Goal: Task Accomplishment & Management: Complete application form

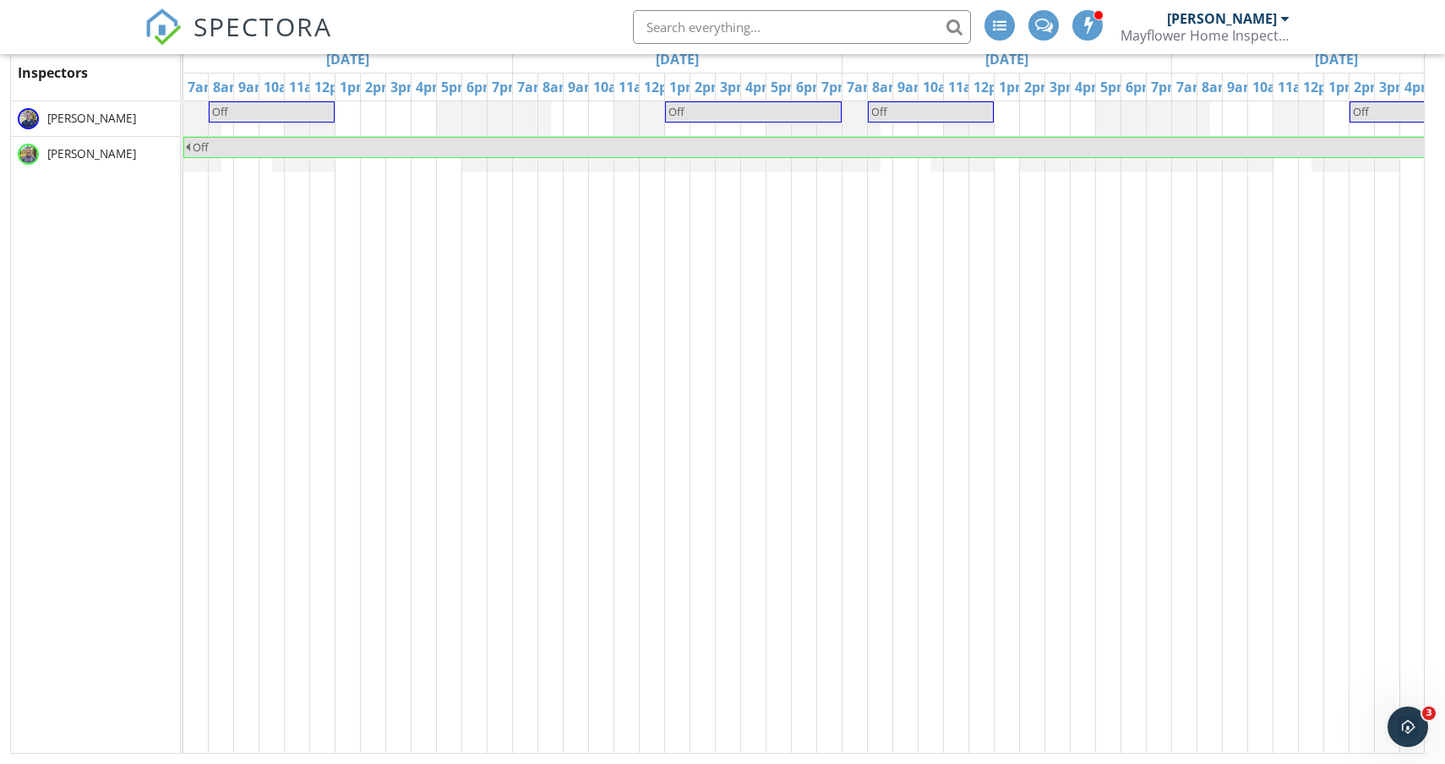
click at [1254, 34] on div "Mayflower Home Inspection" at bounding box center [1205, 35] width 169 height 17
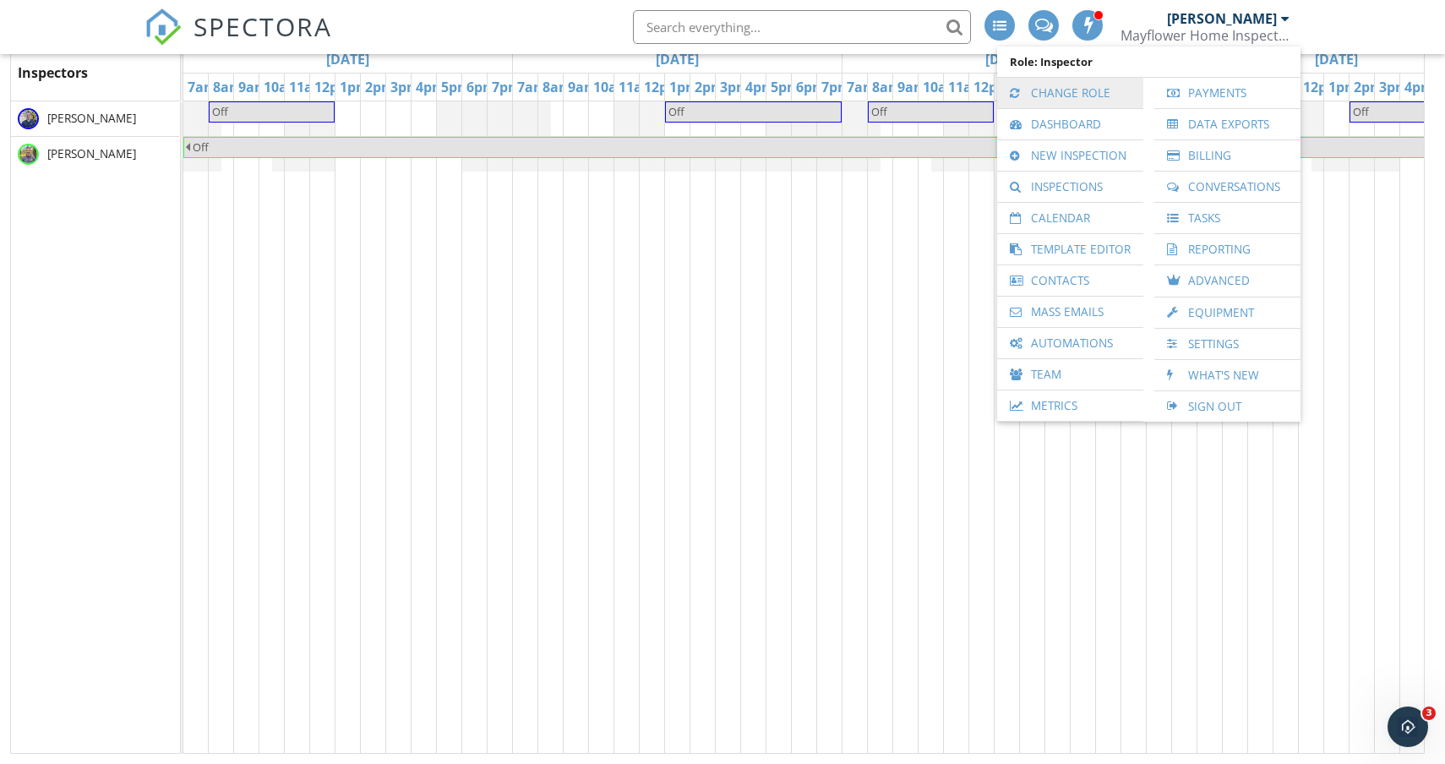
click at [1130, 96] on link "Change Role" at bounding box center [1070, 93] width 129 height 30
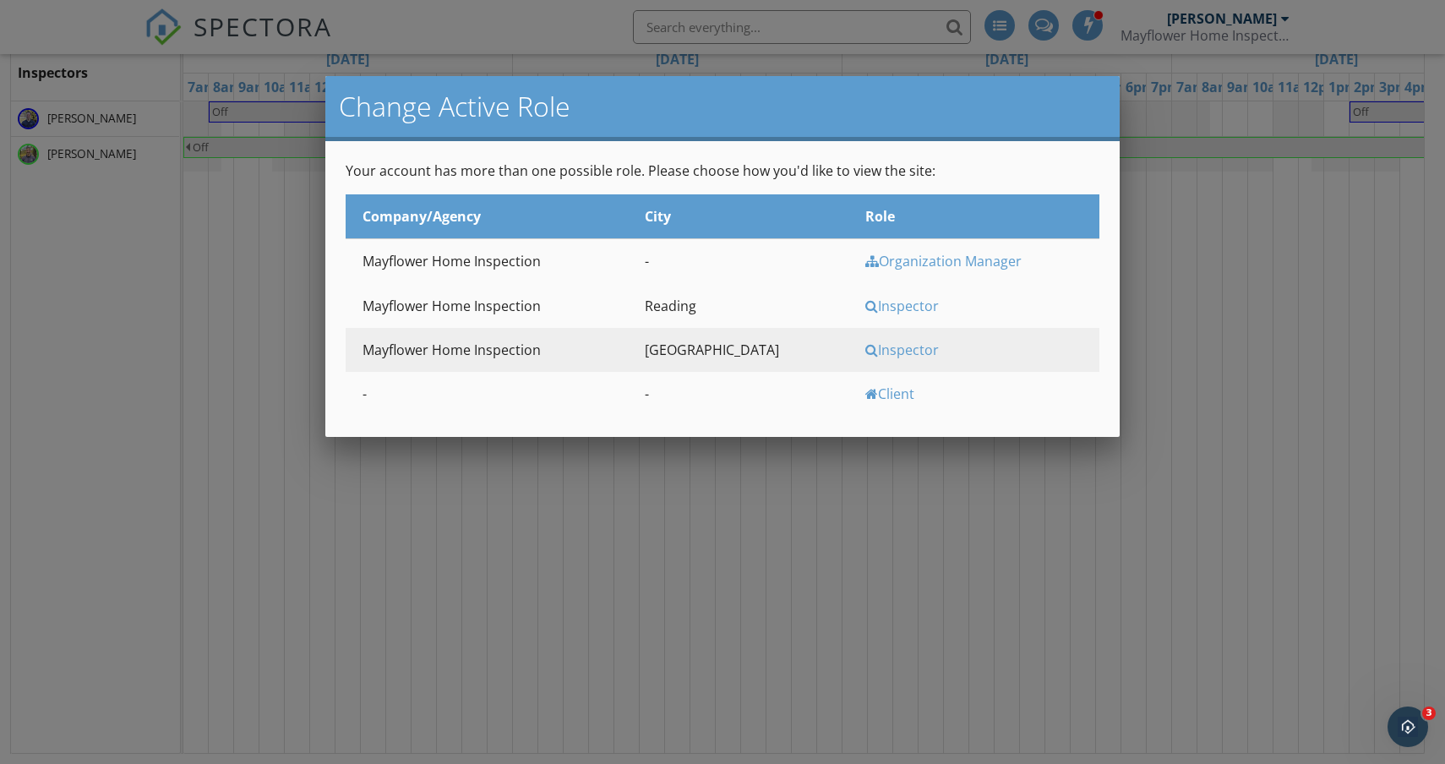
click at [865, 298] on div "Inspector" at bounding box center [980, 306] width 231 height 19
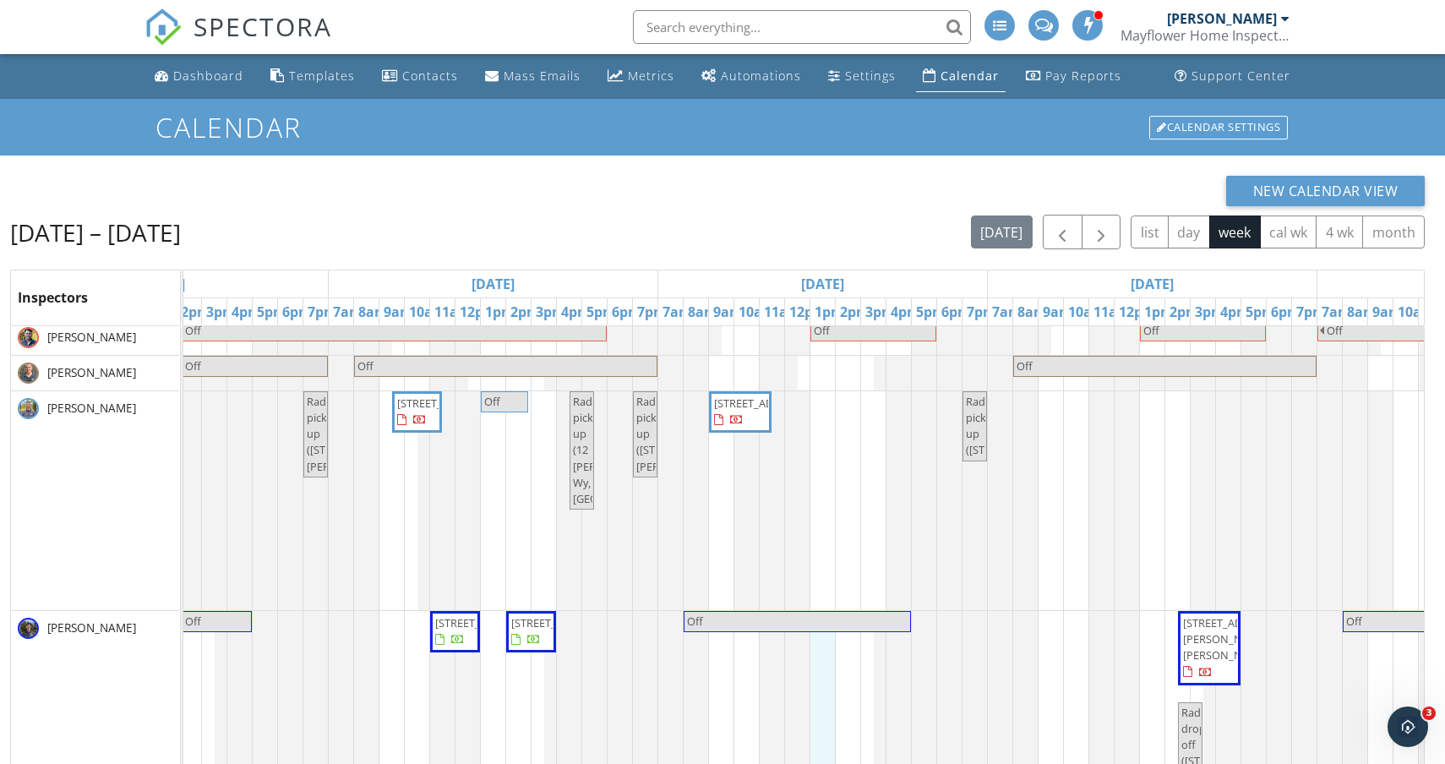
click at [825, 675] on div "Off Off Off Off Off Off Off Off" at bounding box center [823, 378] width 2307 height 1210
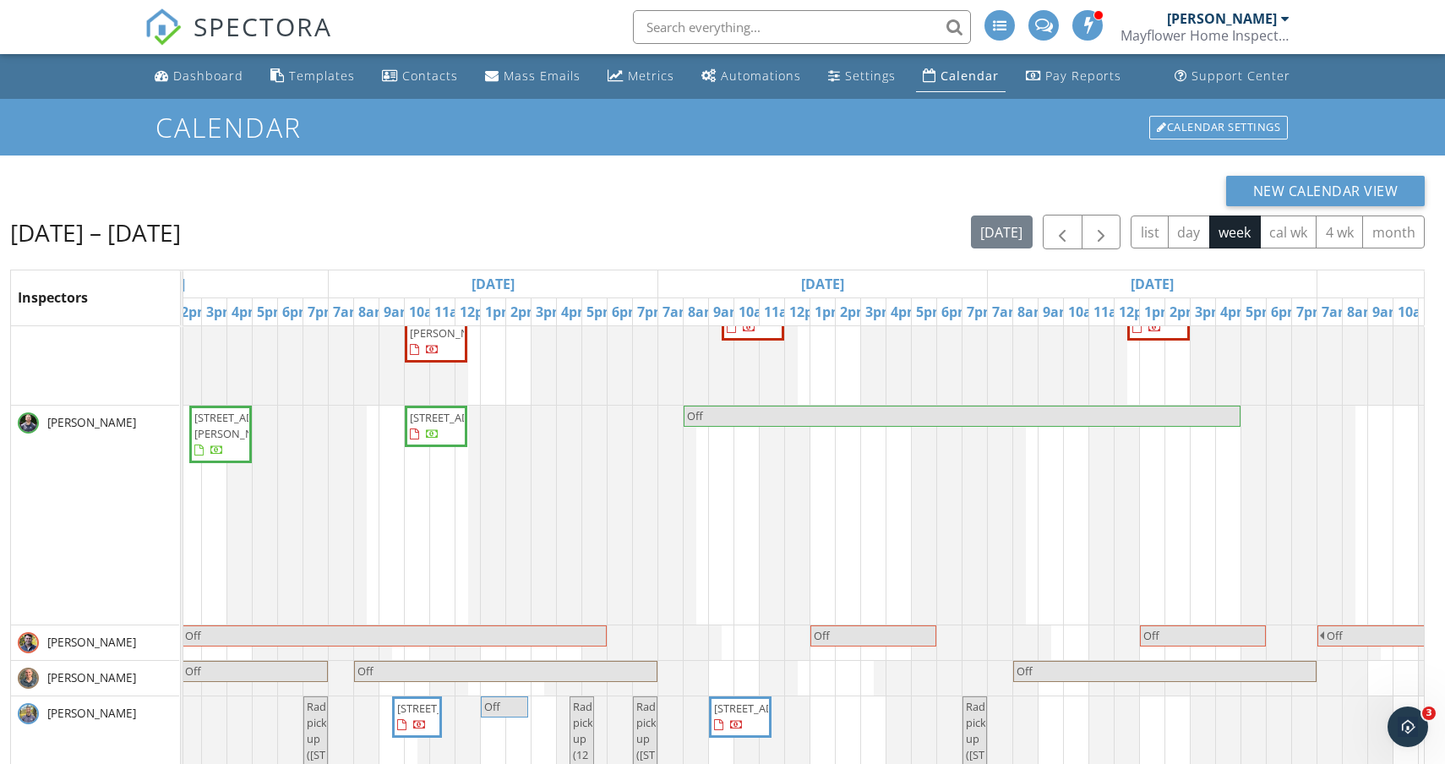
click at [853, 472] on div "Off Off Off Off Off Off Off Off" at bounding box center [823, 683] width 2307 height 1210
click at [853, 403] on link "Inspection" at bounding box center [846, 402] width 87 height 27
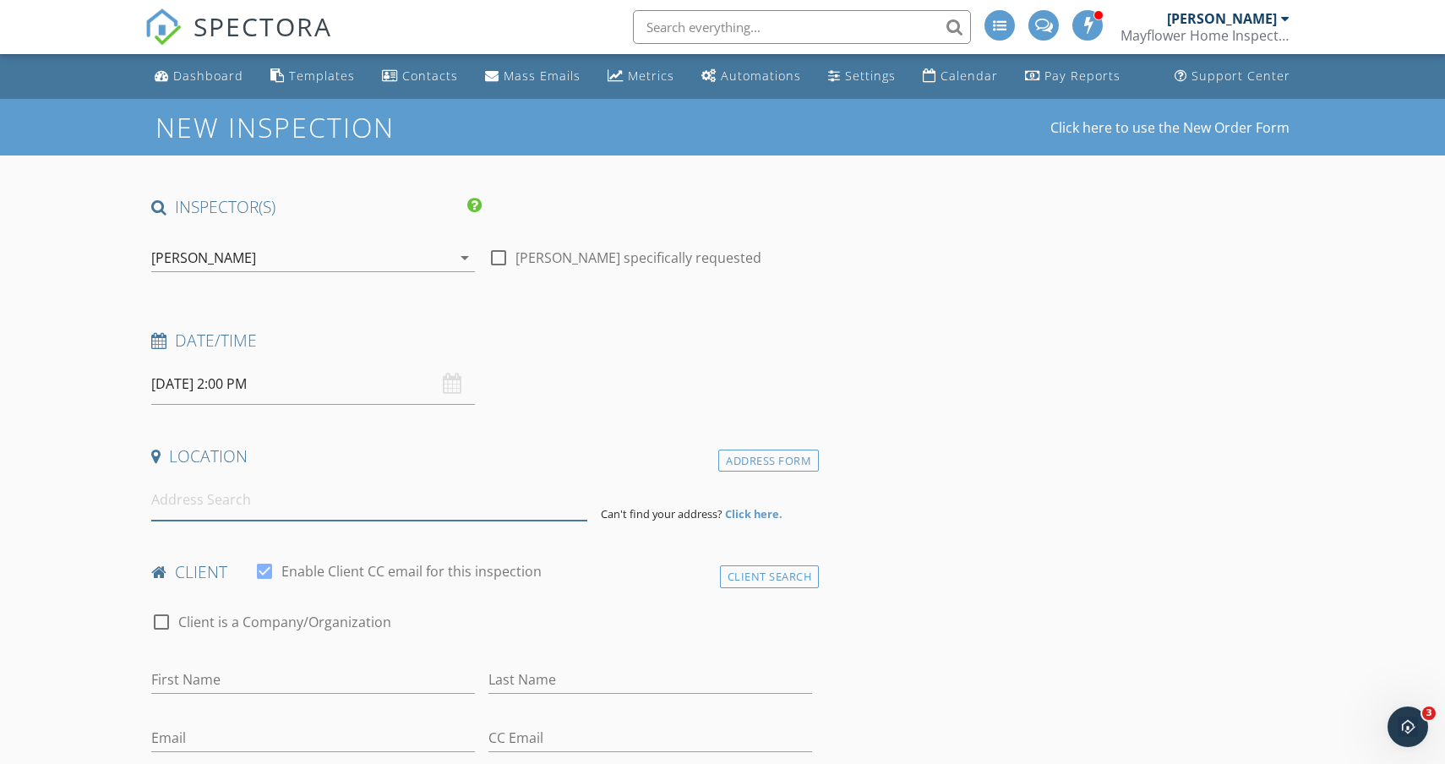
click at [167, 496] on input at bounding box center [369, 499] width 436 height 41
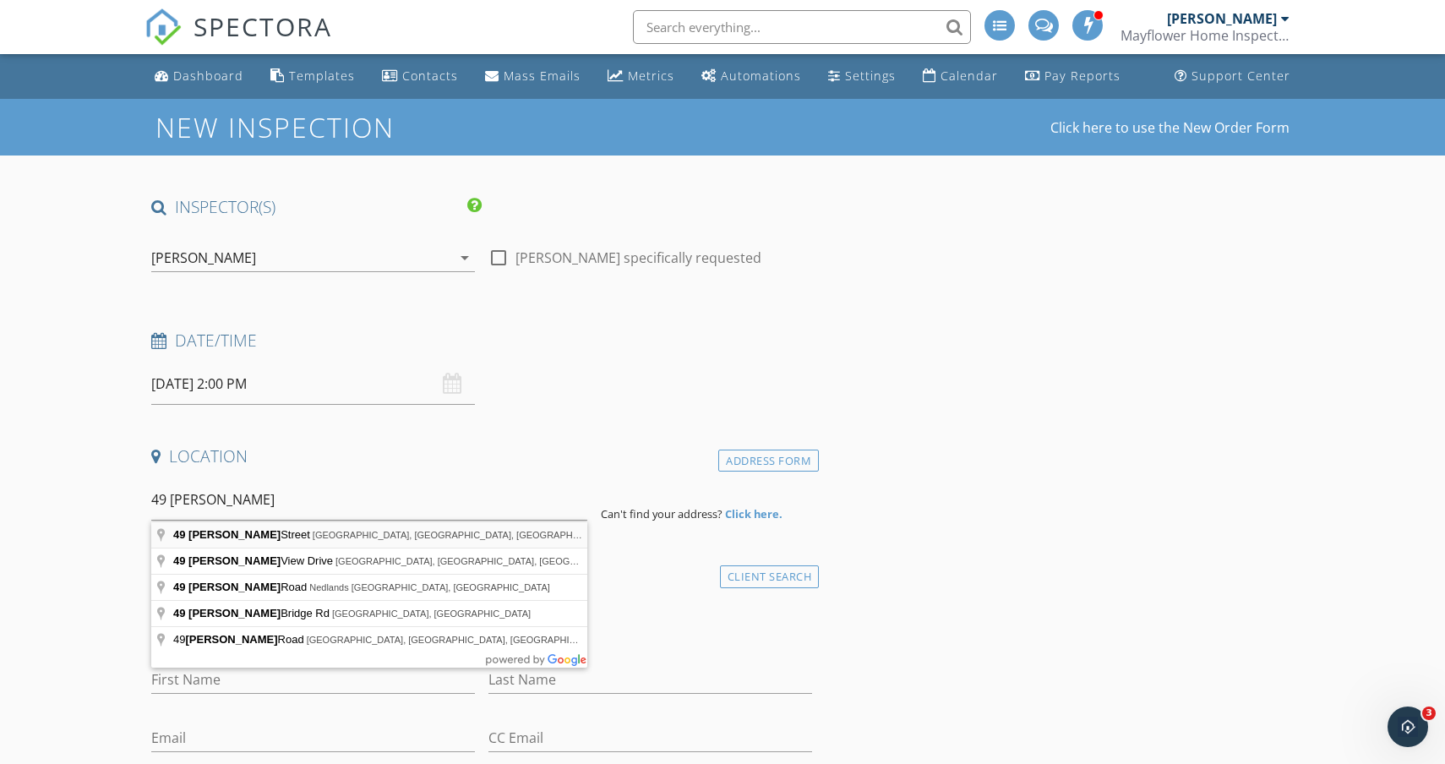
type input "49 Doonan Street, Medford, MA, USA"
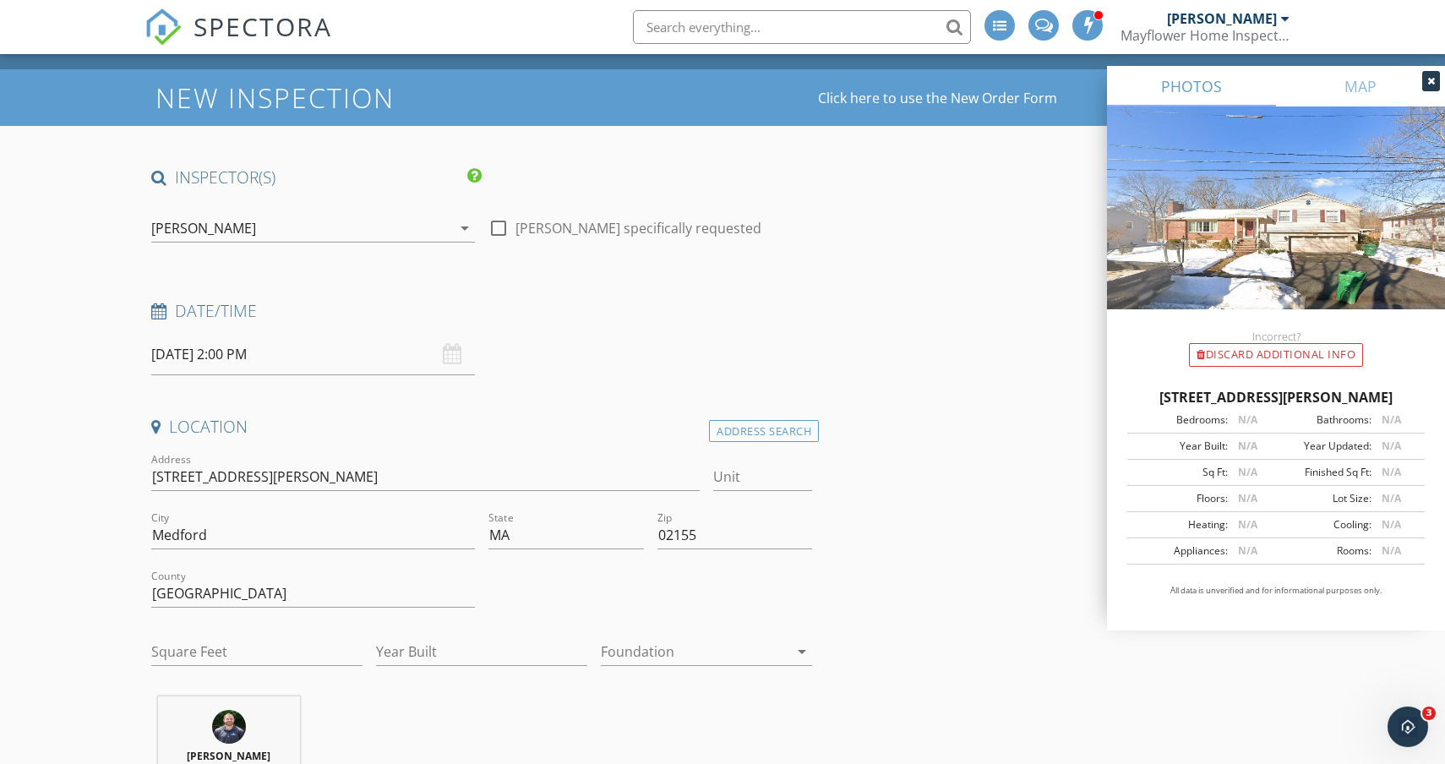
scroll to position [46, 0]
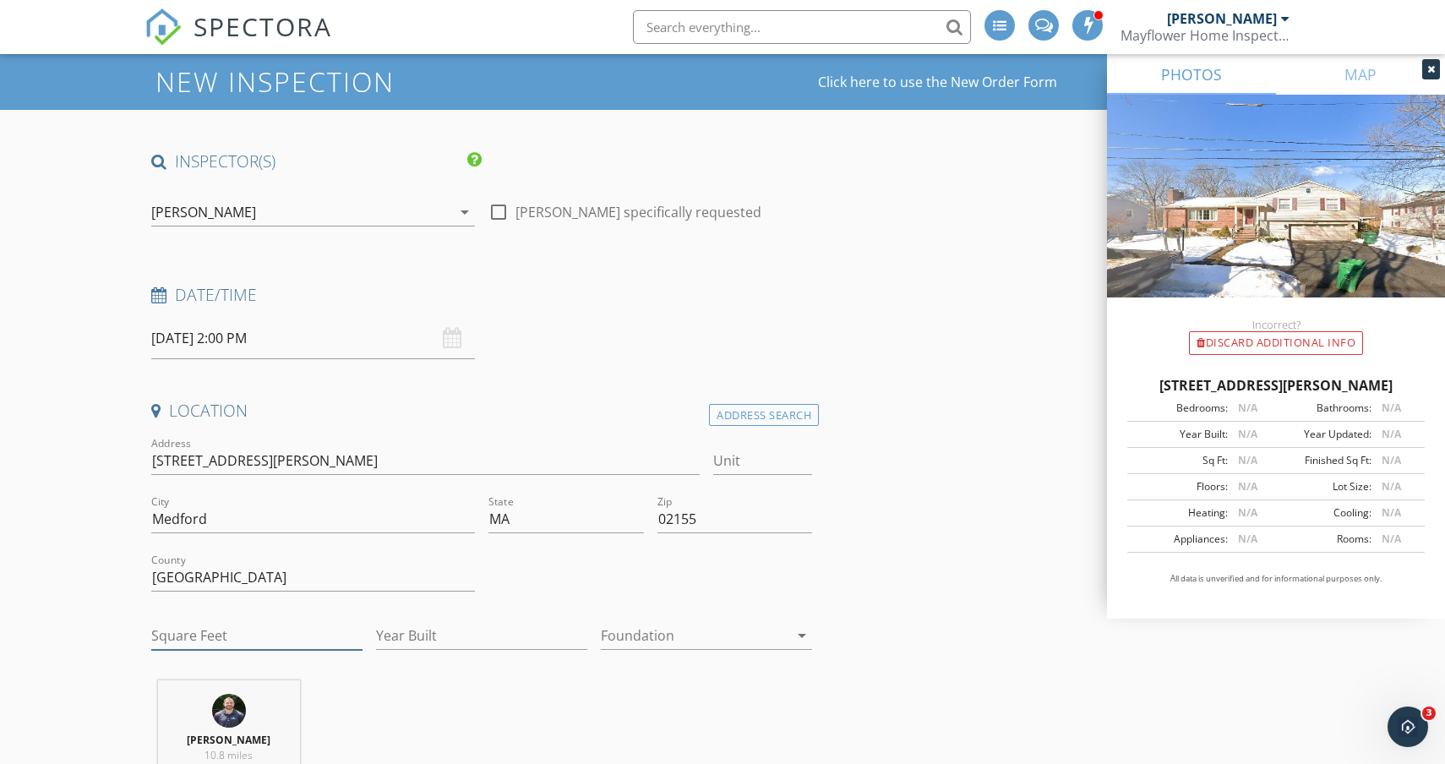
click at [225, 637] on input "Square Feet" at bounding box center [256, 636] width 211 height 28
type input "2885"
click at [450, 626] on input "Year Built" at bounding box center [481, 636] width 211 height 28
type input "1961"
click at [735, 639] on div at bounding box center [695, 635] width 188 height 27
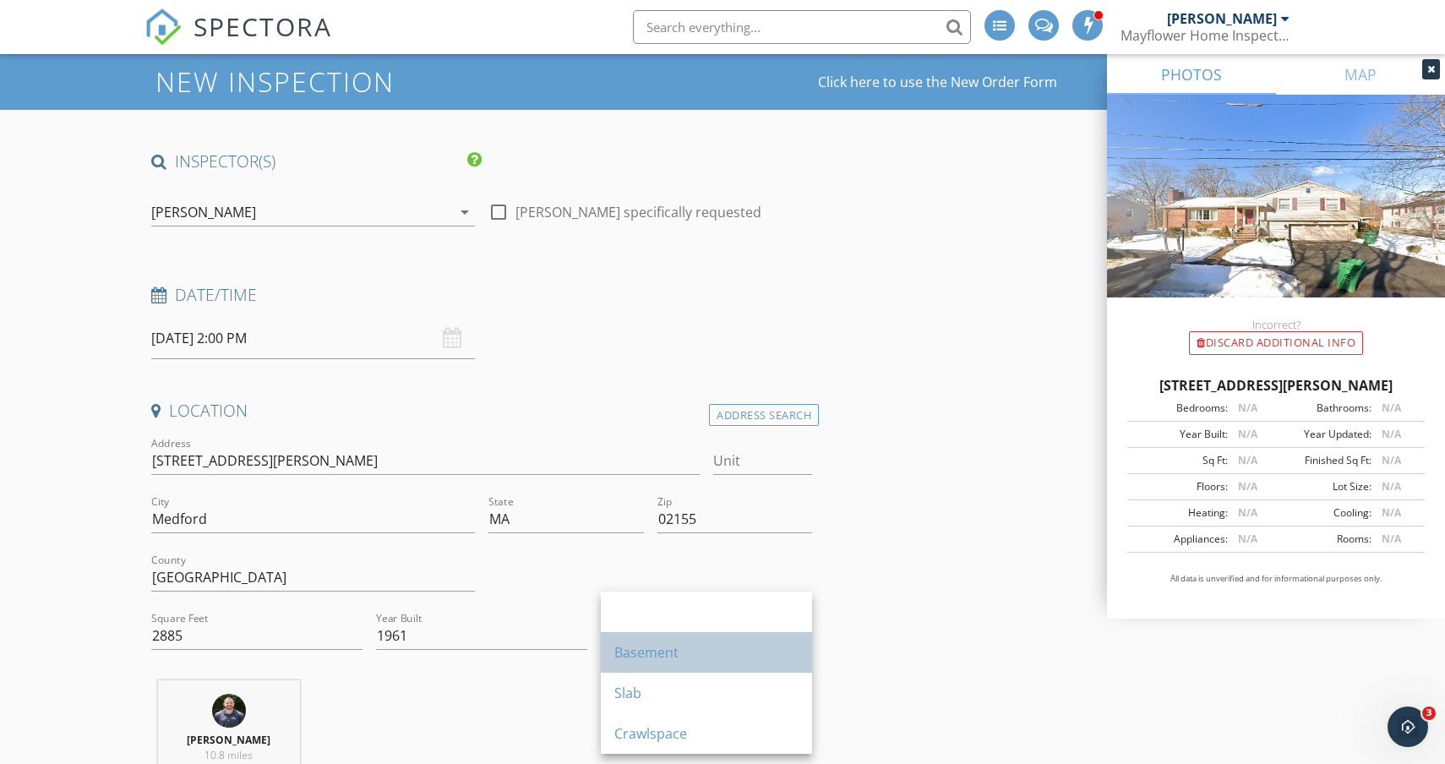
click at [668, 643] on div "Basement" at bounding box center [706, 652] width 184 height 20
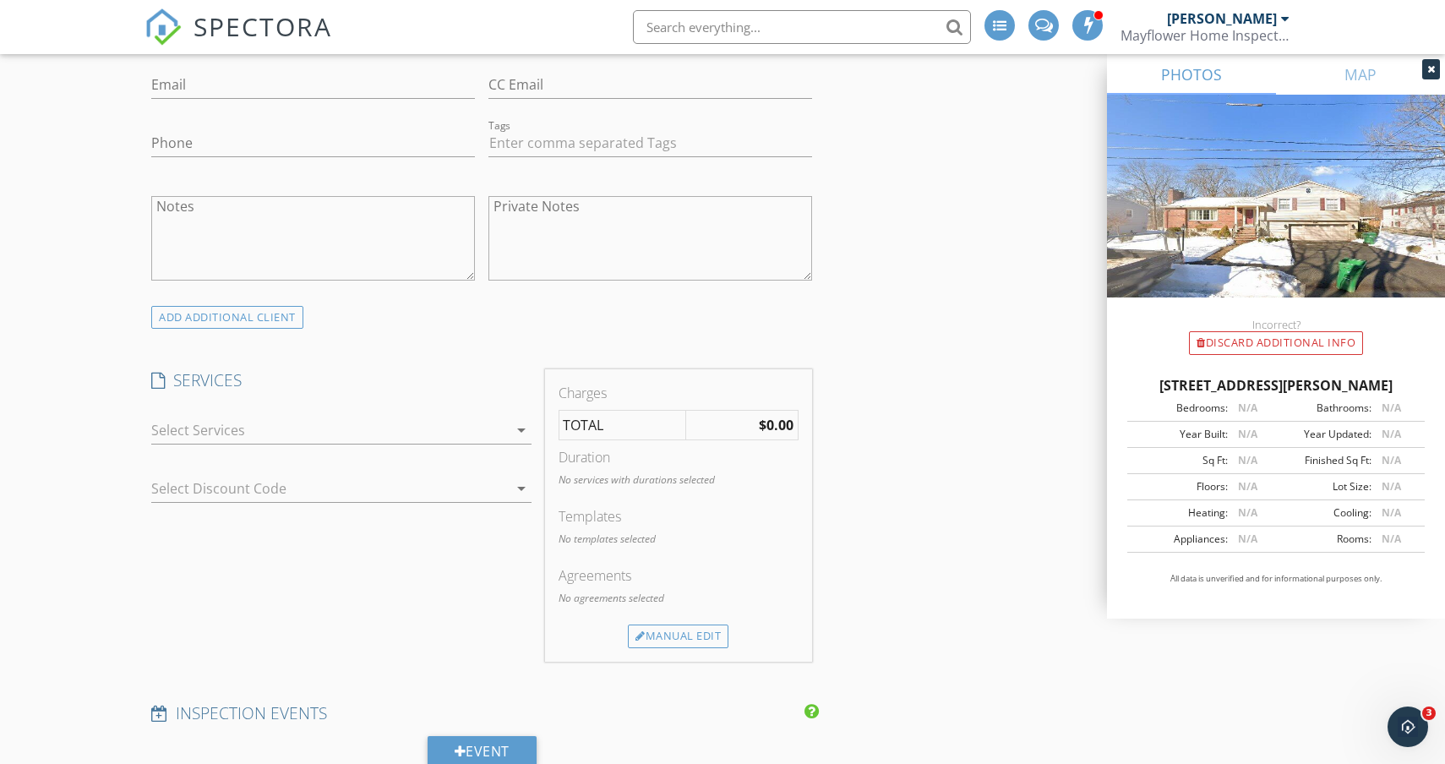
scroll to position [1012, 0]
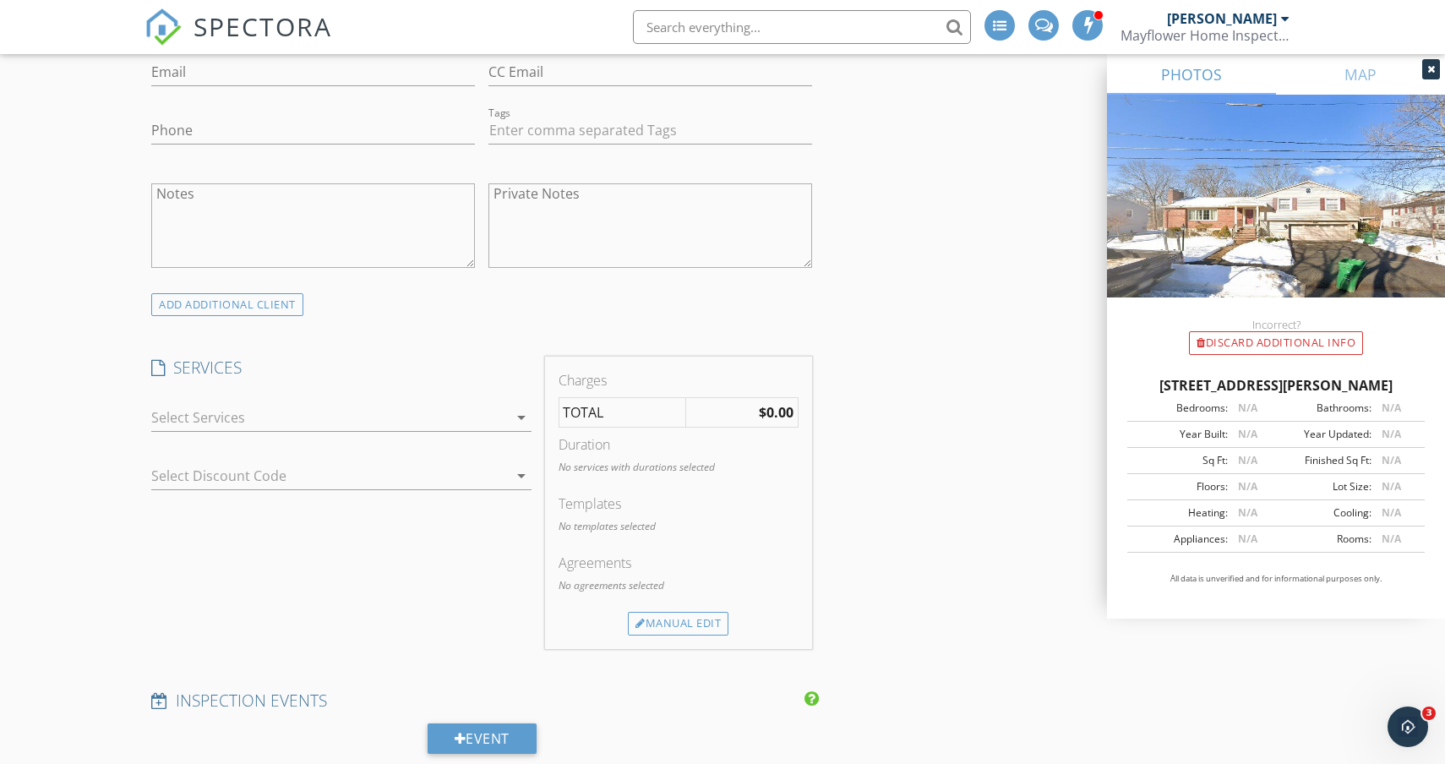
click at [378, 408] on div at bounding box center [329, 417] width 357 height 27
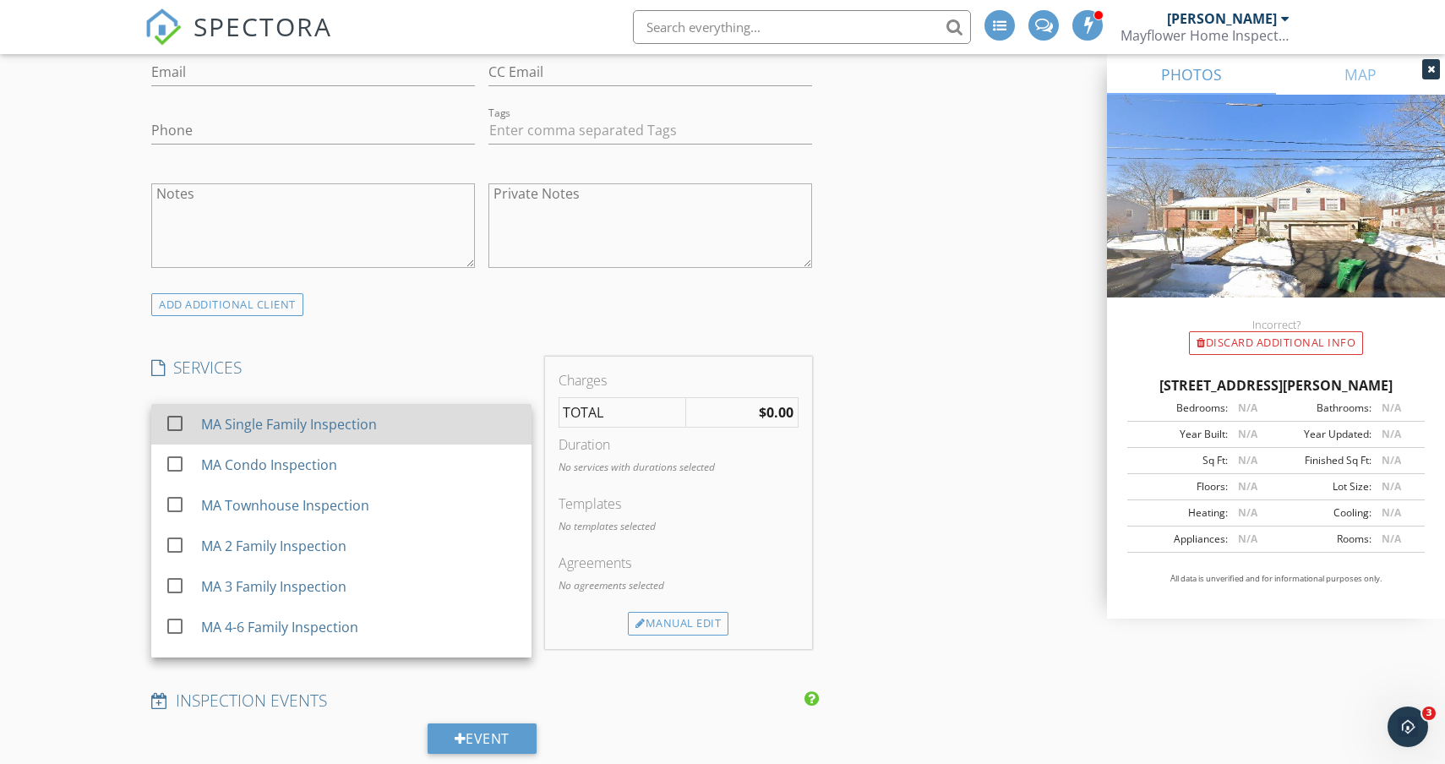
click at [175, 424] on div at bounding box center [175, 423] width 29 height 29
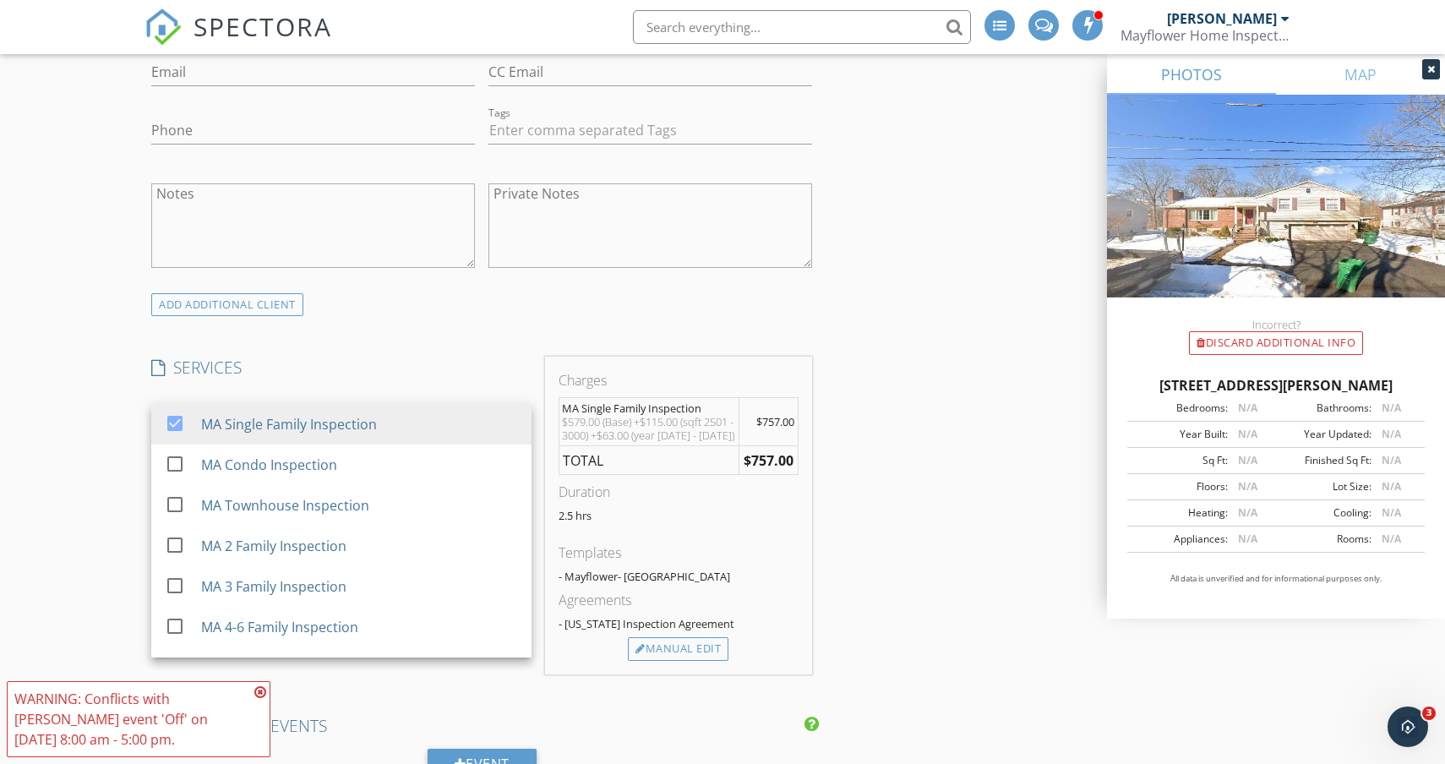
click at [900, 541] on div "INSPECTOR(S) check_box_outline_blank Andrew Dorney check_box_outline_blank Mich…" at bounding box center [723, 757] width 1156 height 3146
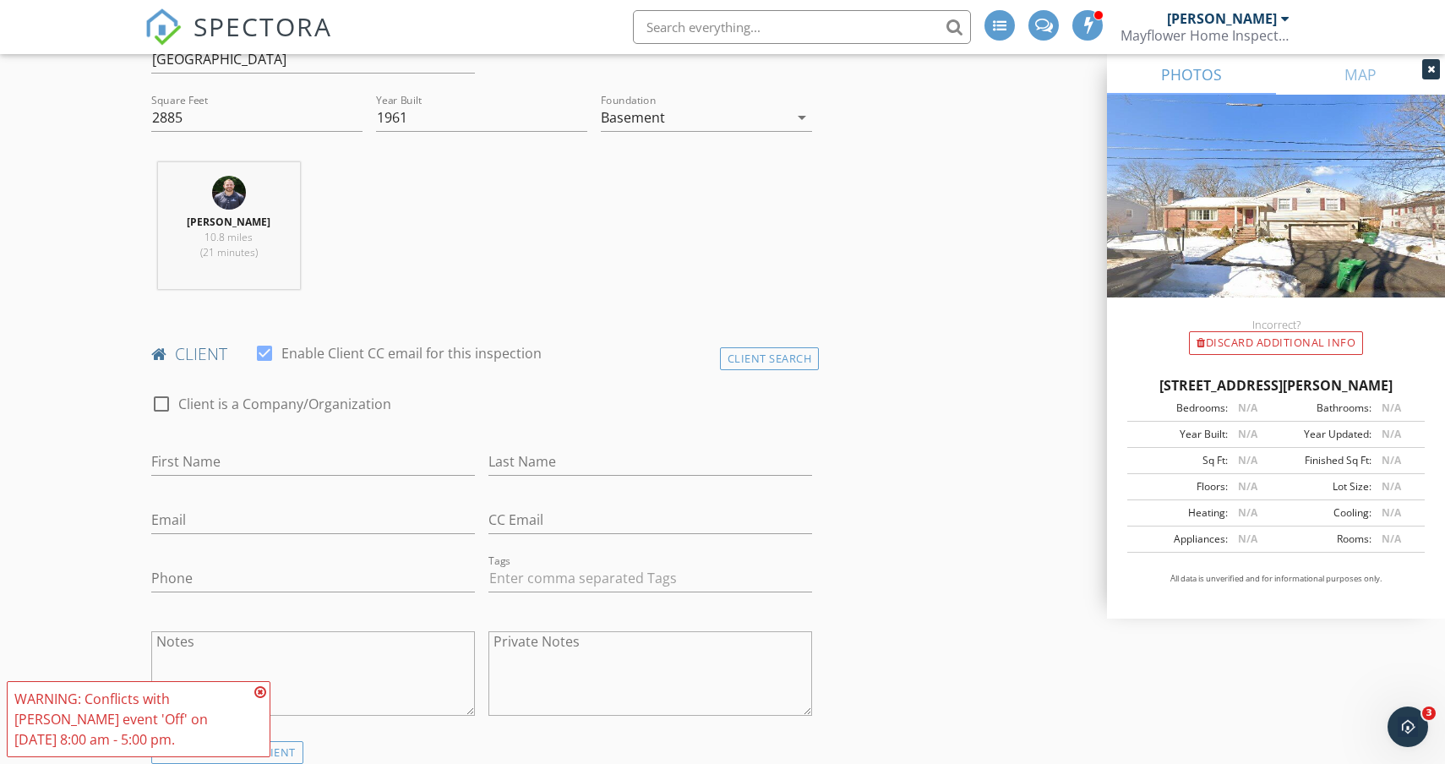
scroll to position [571, 0]
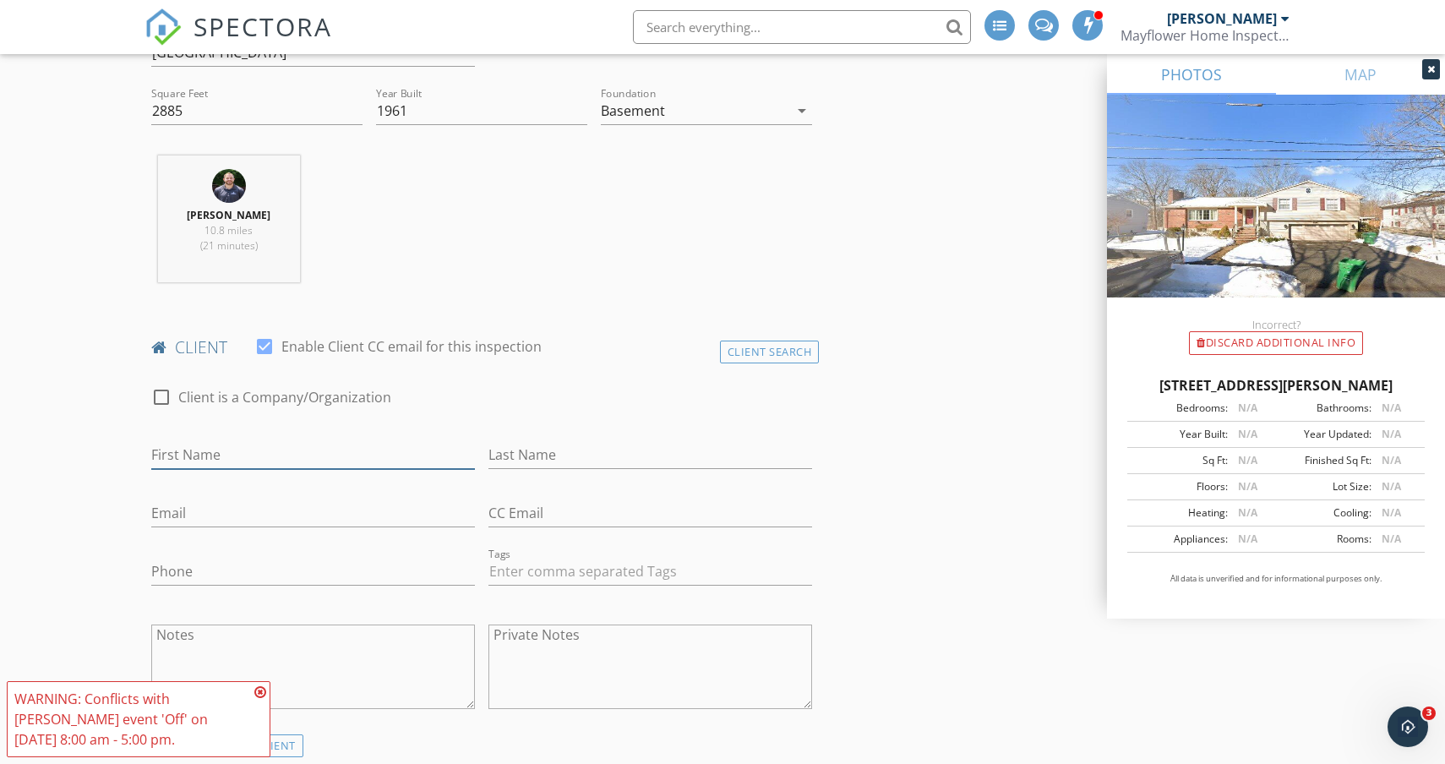
click at [216, 455] on input "First Name" at bounding box center [313, 455] width 324 height 28
type input "Vijay"
click at [496, 461] on input "Sehi" at bounding box center [651, 455] width 324 height 28
click at [527, 459] on input "Selhi" at bounding box center [651, 455] width 324 height 28
type input "Selhi"
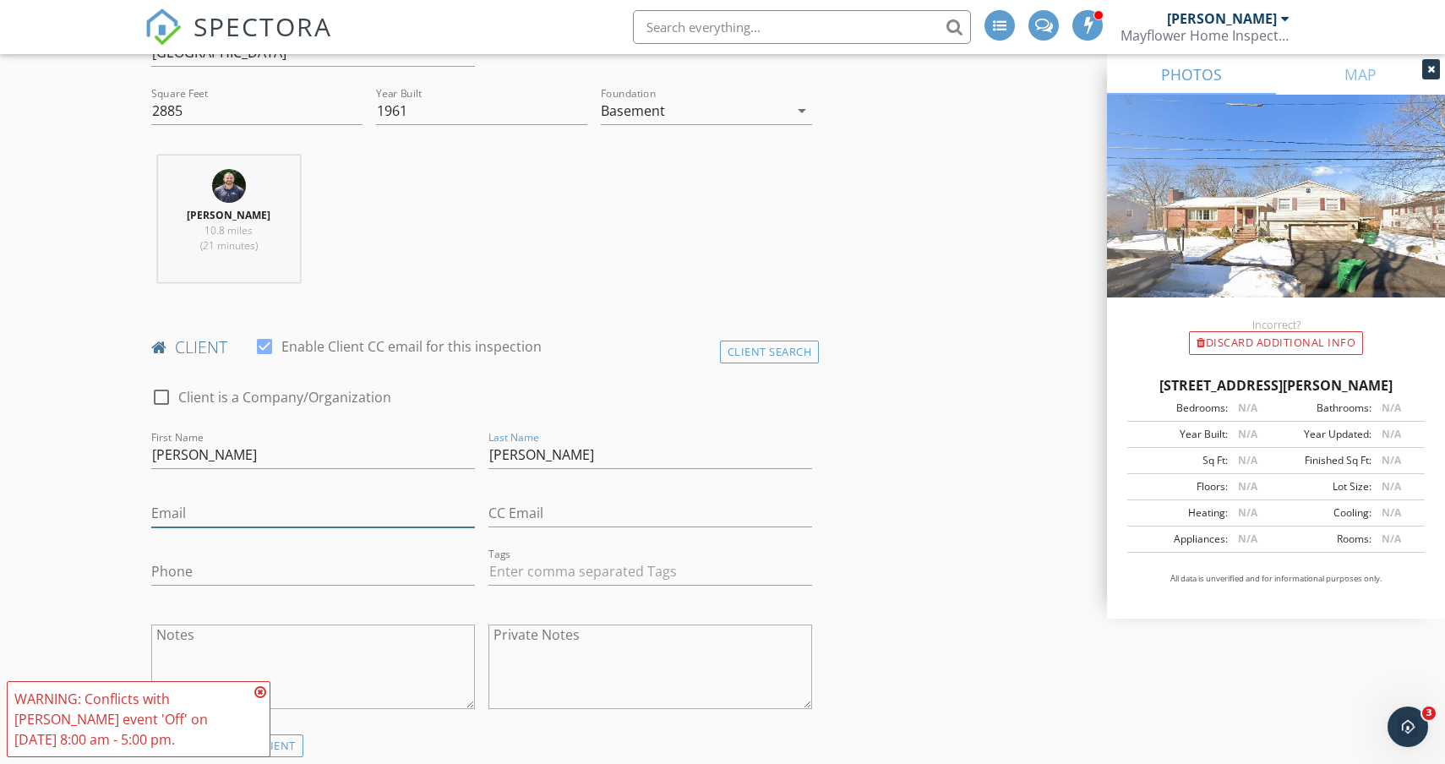
click at [227, 518] on input "Email" at bounding box center [313, 514] width 324 height 28
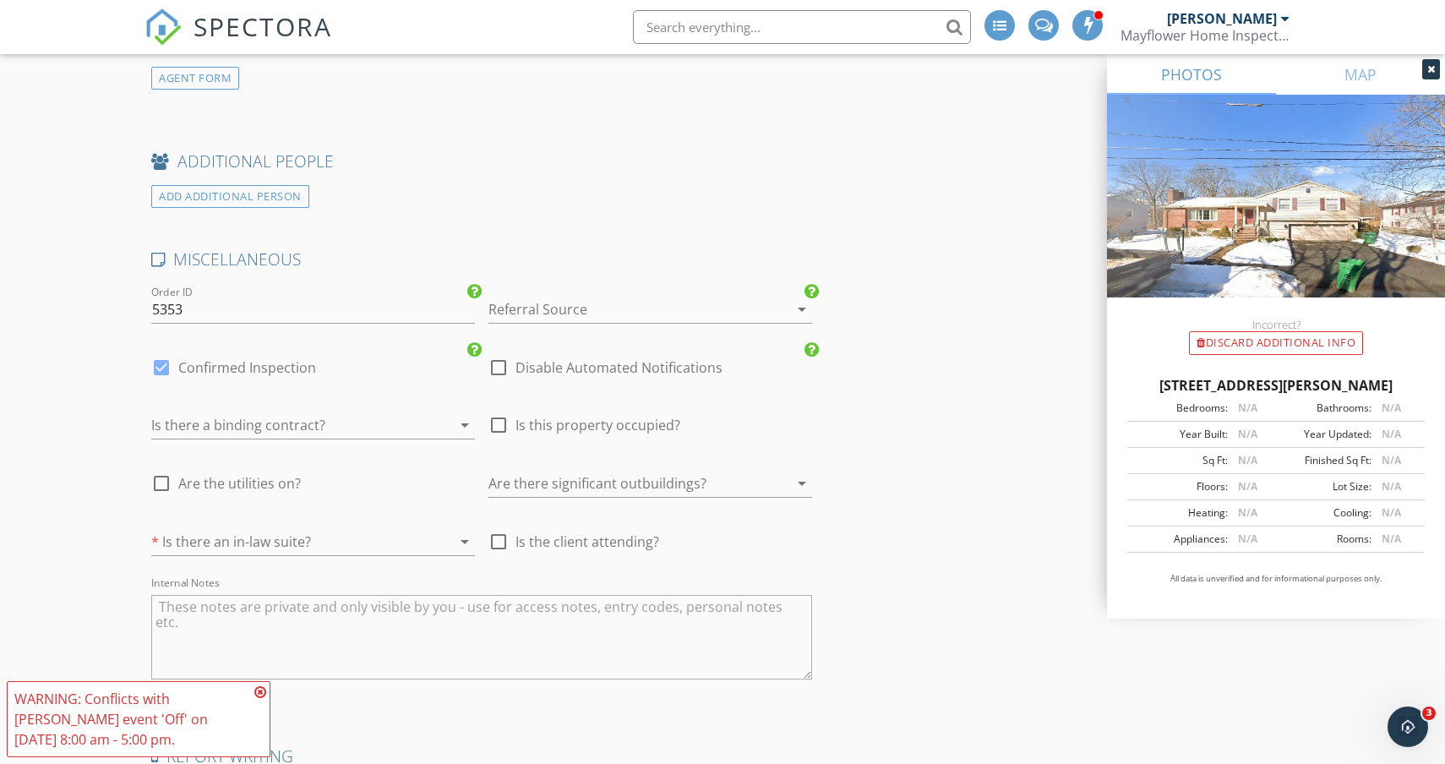
scroll to position [2274, 0]
type input "21018@msn.com"
click at [526, 309] on div at bounding box center [627, 310] width 276 height 27
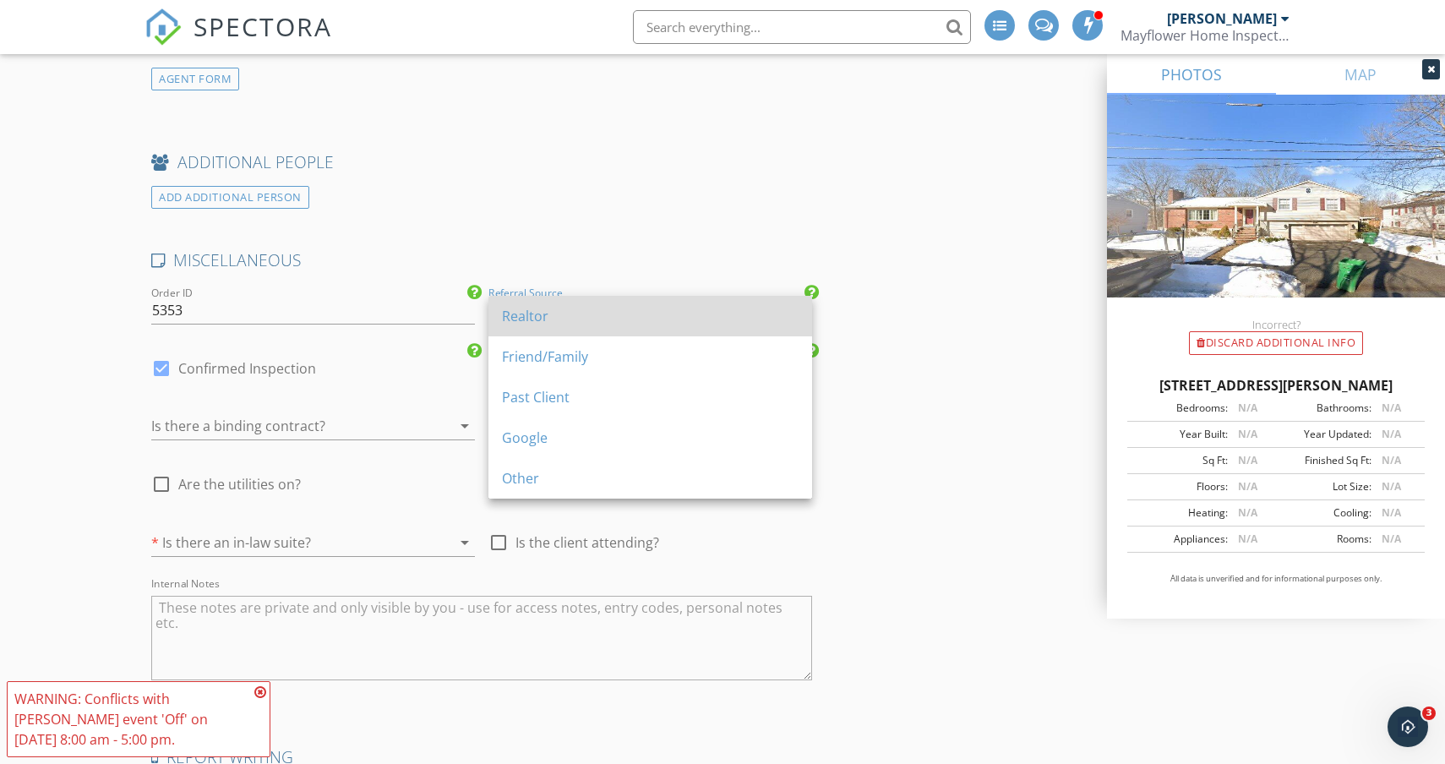
click at [519, 326] on div "Realtor" at bounding box center [650, 316] width 297 height 41
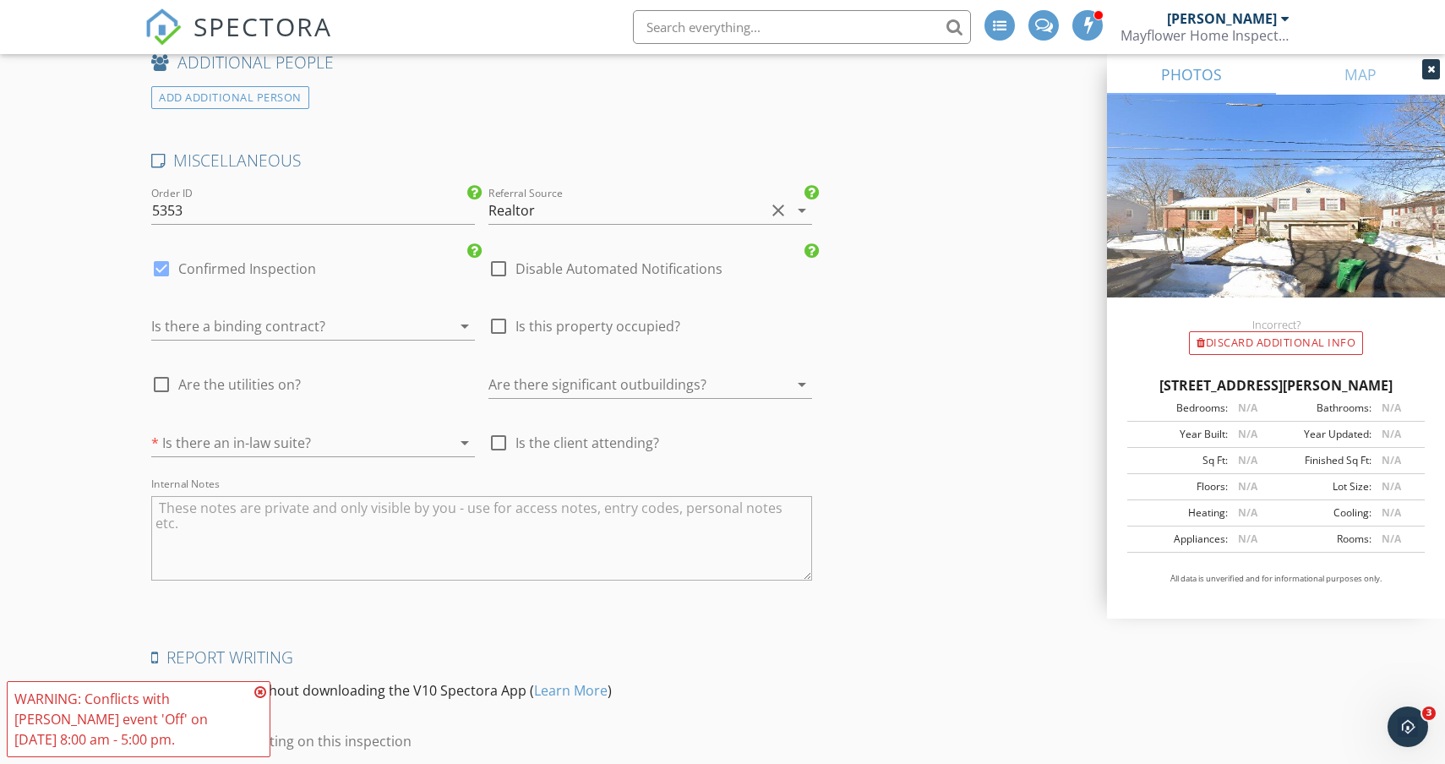
click at [341, 322] on div at bounding box center [289, 326] width 276 height 27
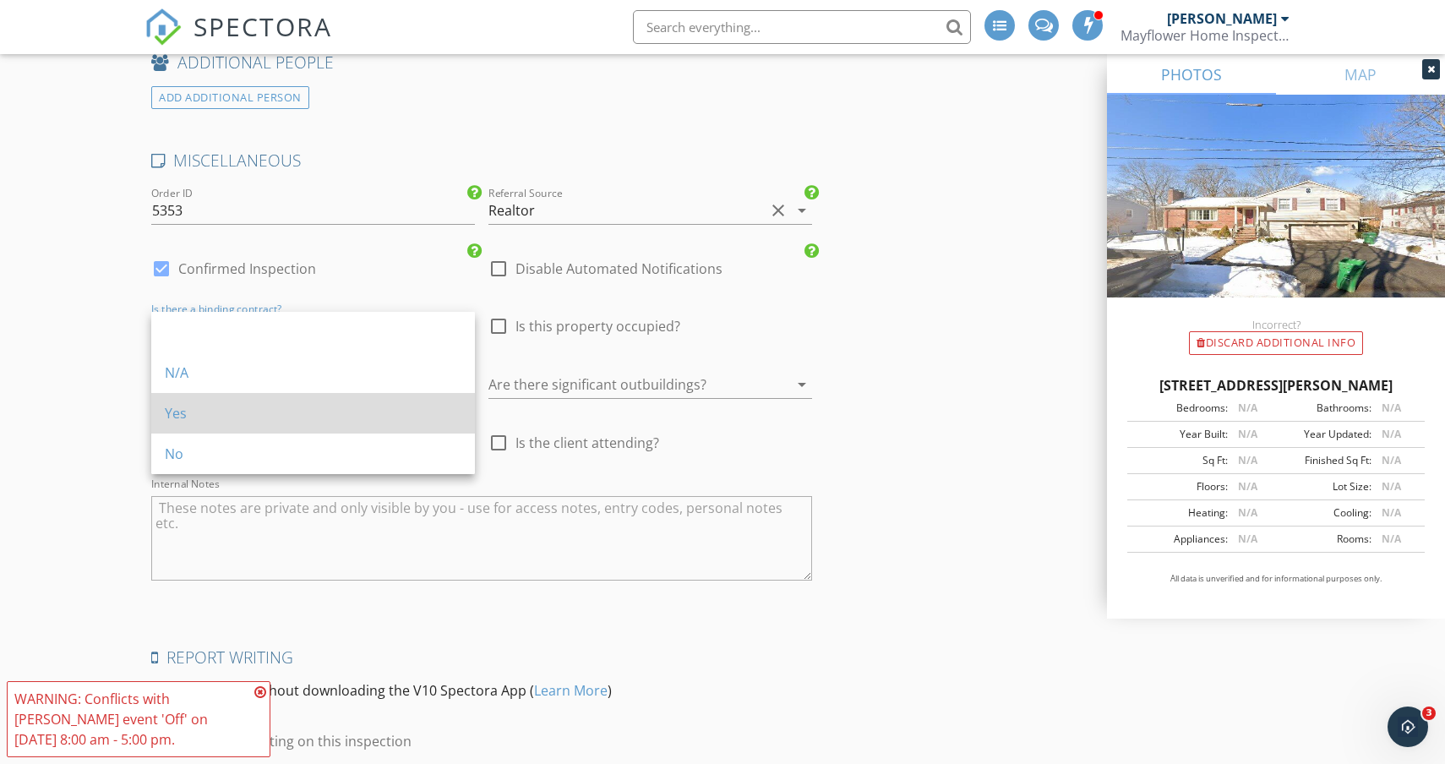
click at [197, 412] on div "Yes" at bounding box center [313, 413] width 297 height 20
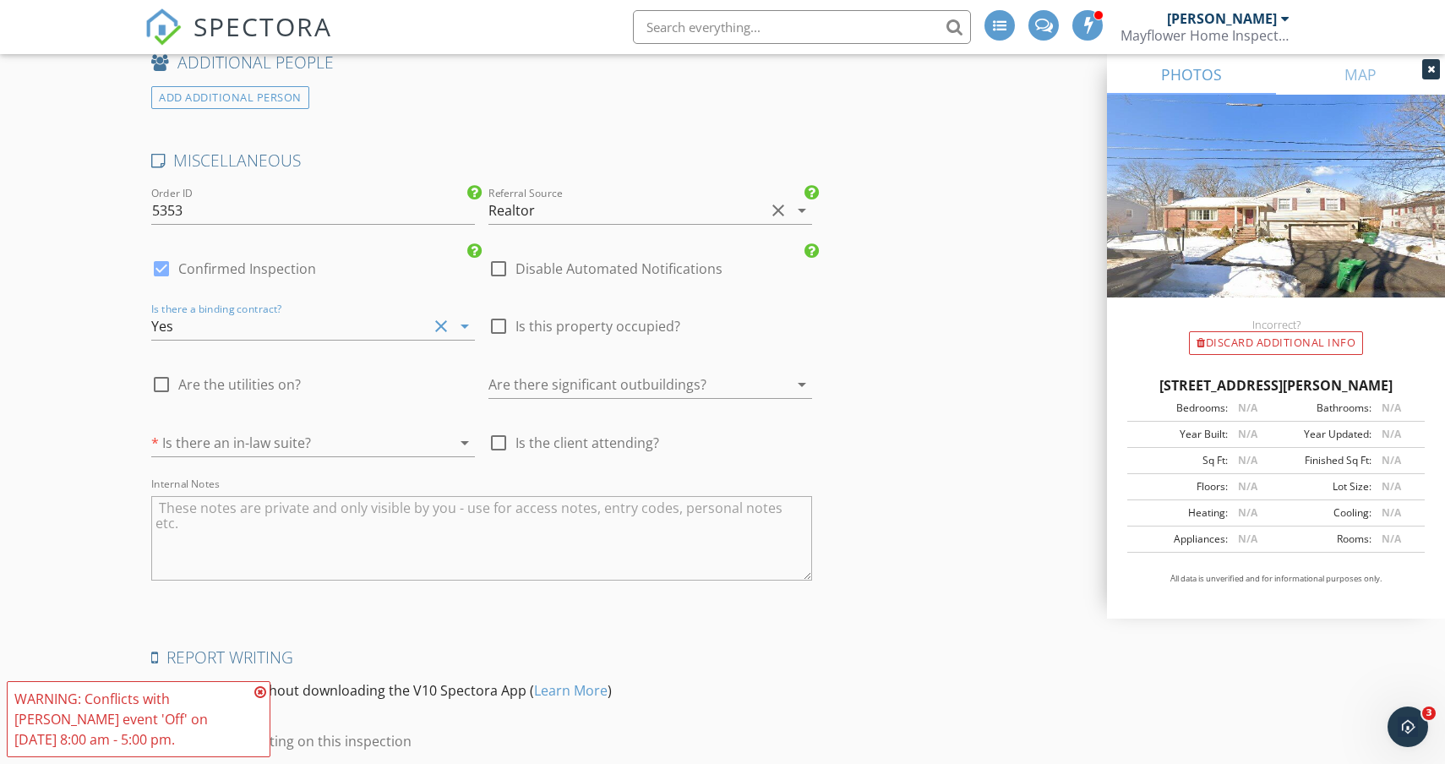
click at [488, 447] on div at bounding box center [498, 443] width 29 height 29
checkbox input "true"
click at [658, 363] on div "Are there significant outbuildings? arrow_drop_down" at bounding box center [651, 388] width 324 height 55
click at [643, 380] on div at bounding box center [627, 384] width 276 height 27
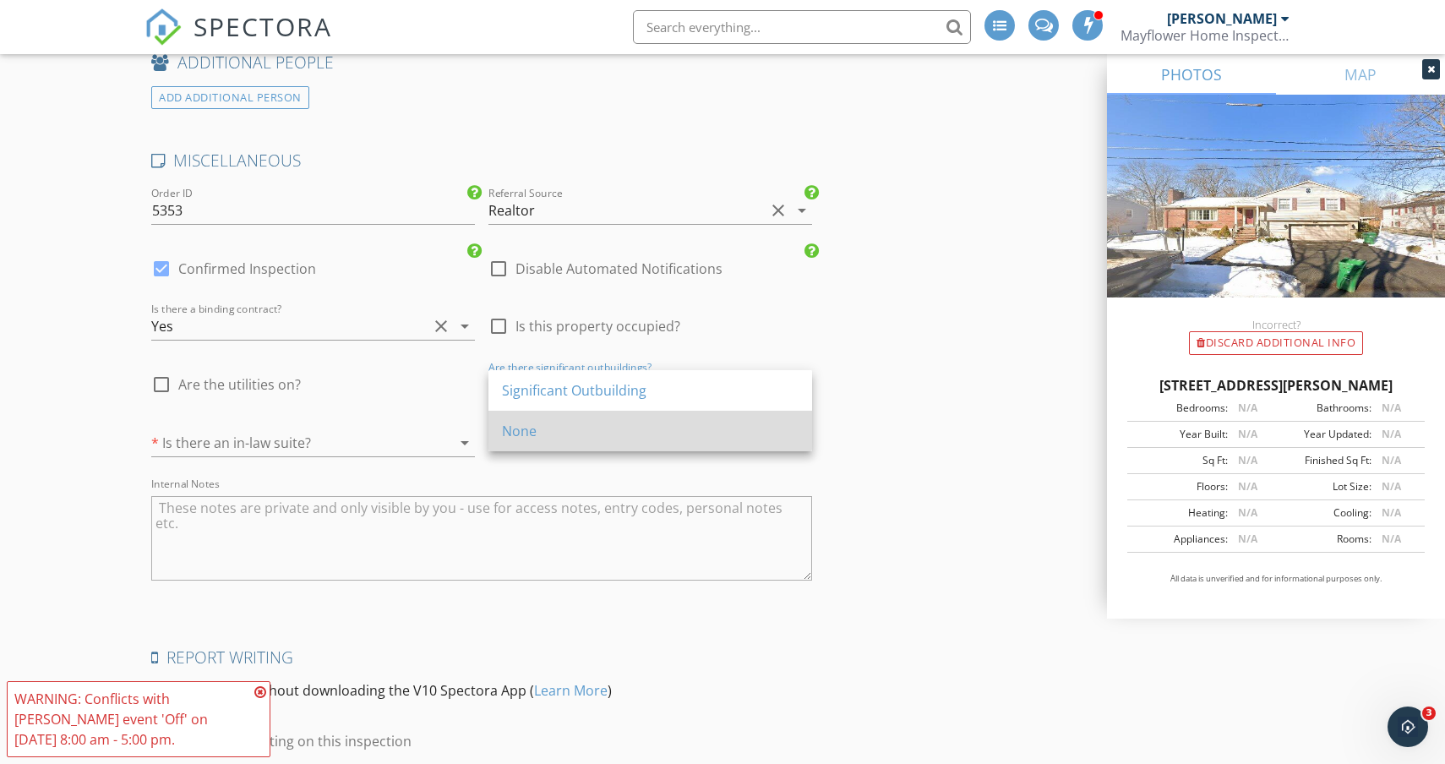
click at [553, 427] on div "None" at bounding box center [650, 431] width 297 height 20
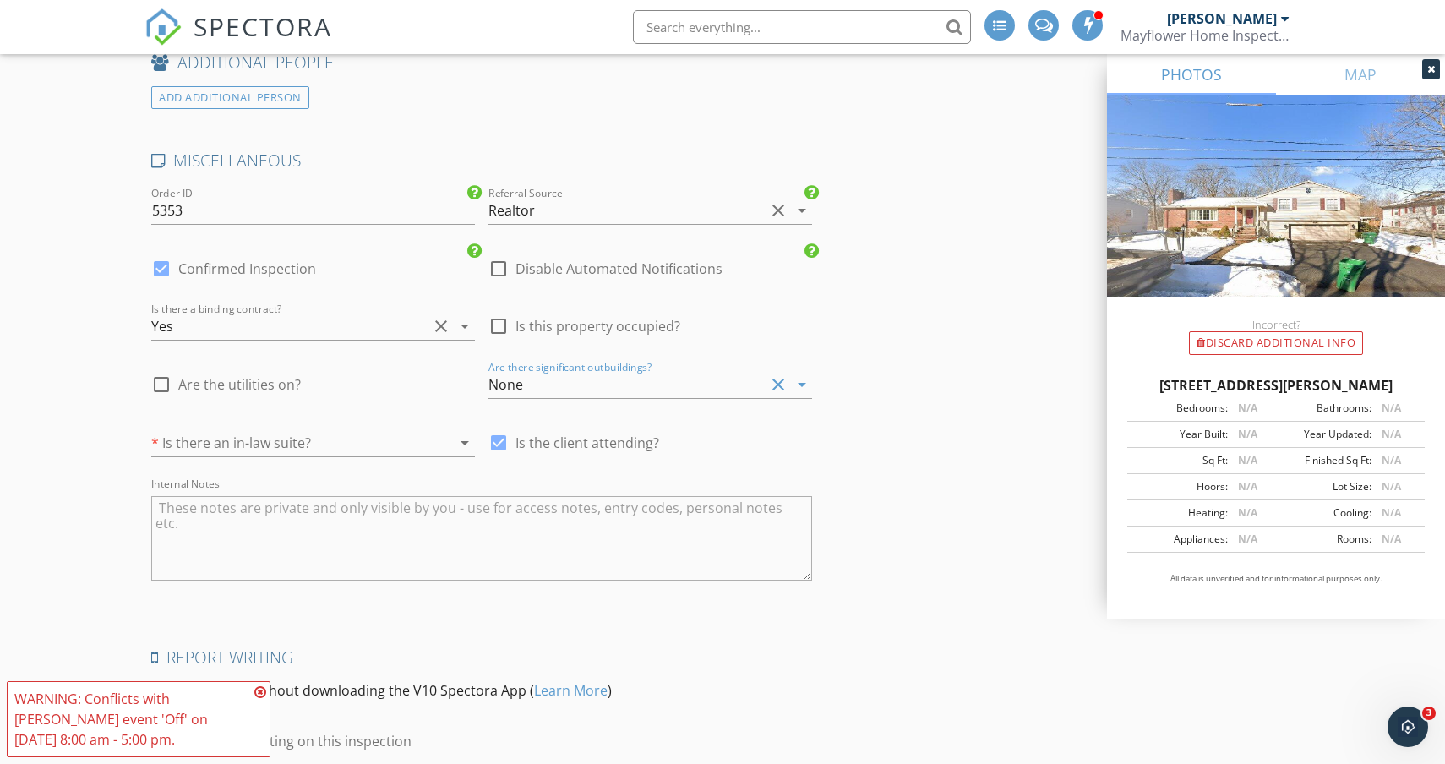
click at [227, 443] on div at bounding box center [289, 442] width 276 height 27
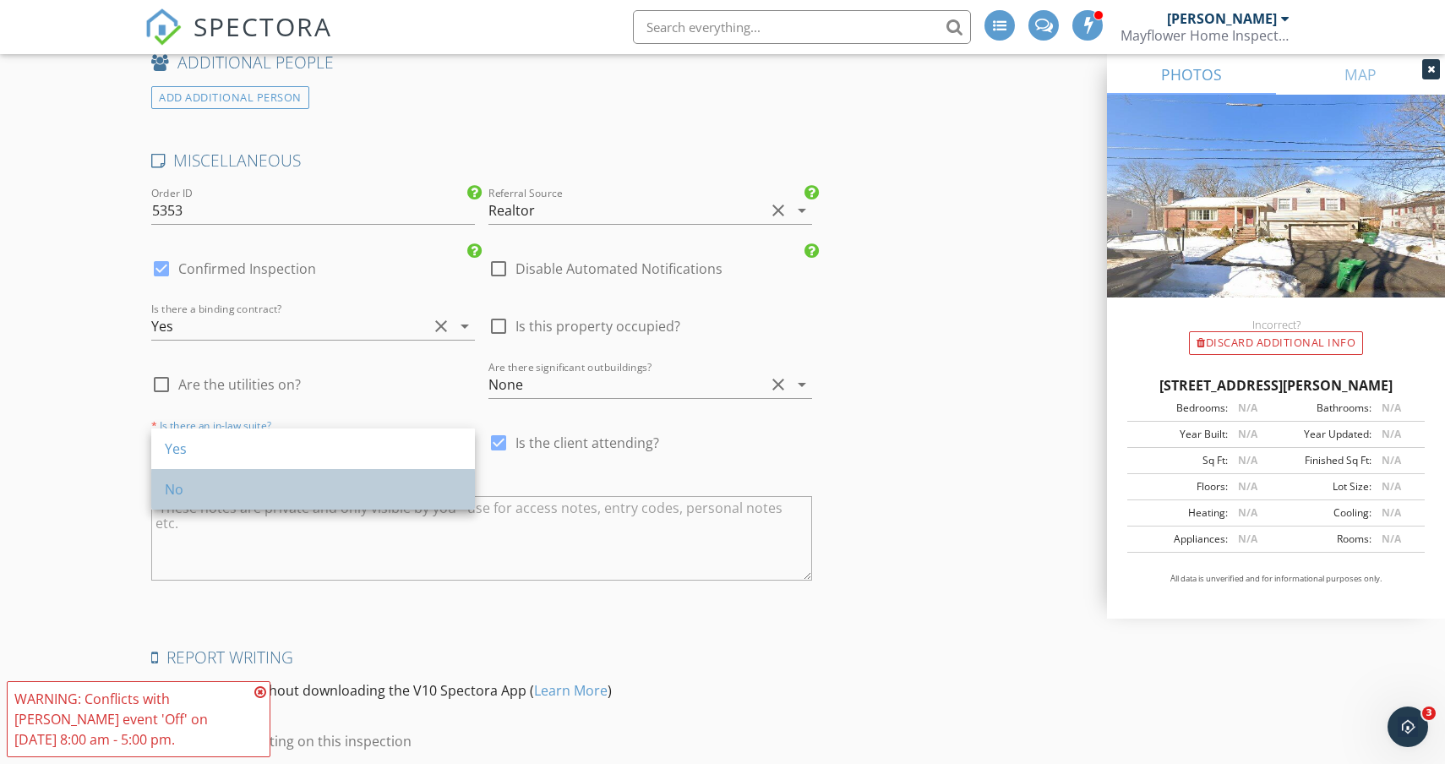
click at [205, 497] on div "No" at bounding box center [313, 489] width 297 height 20
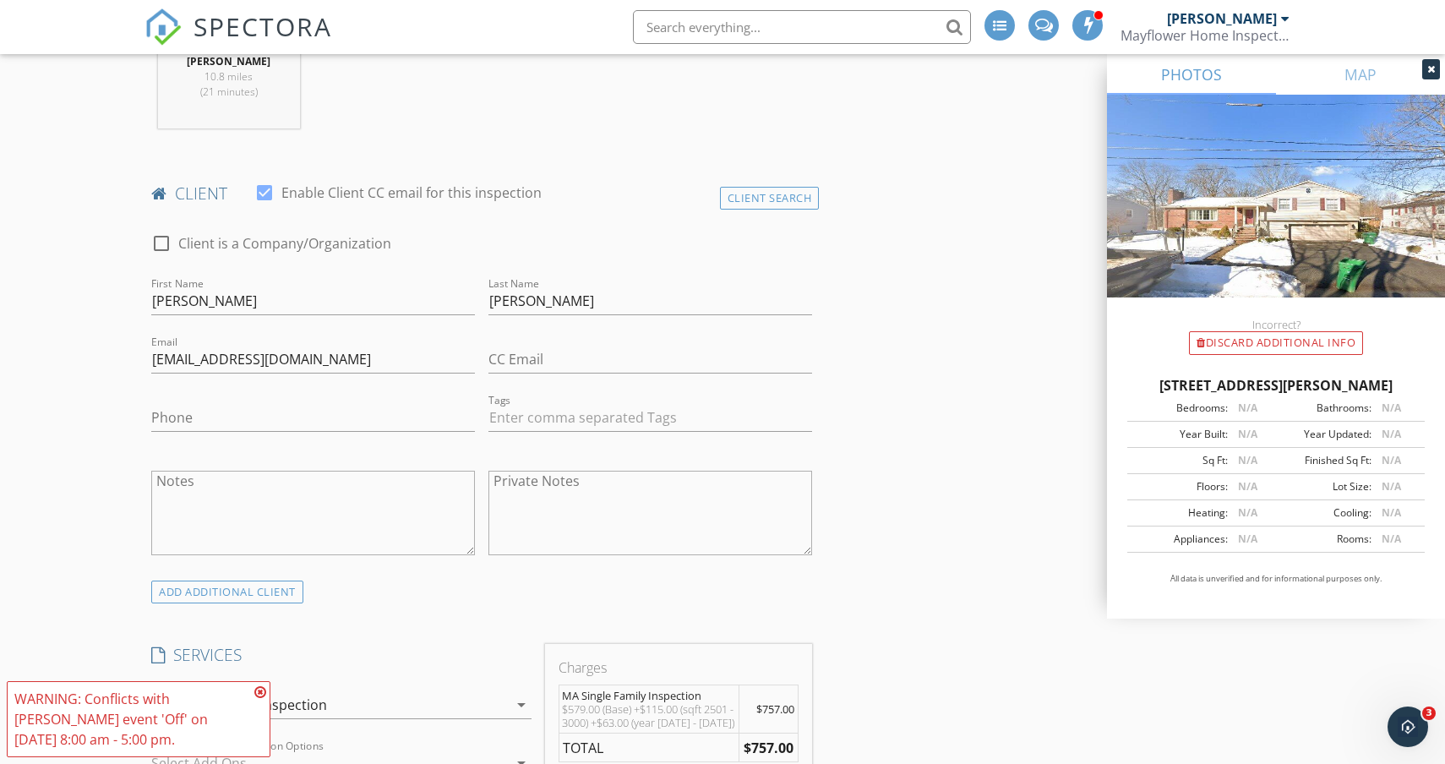
scroll to position [0, 0]
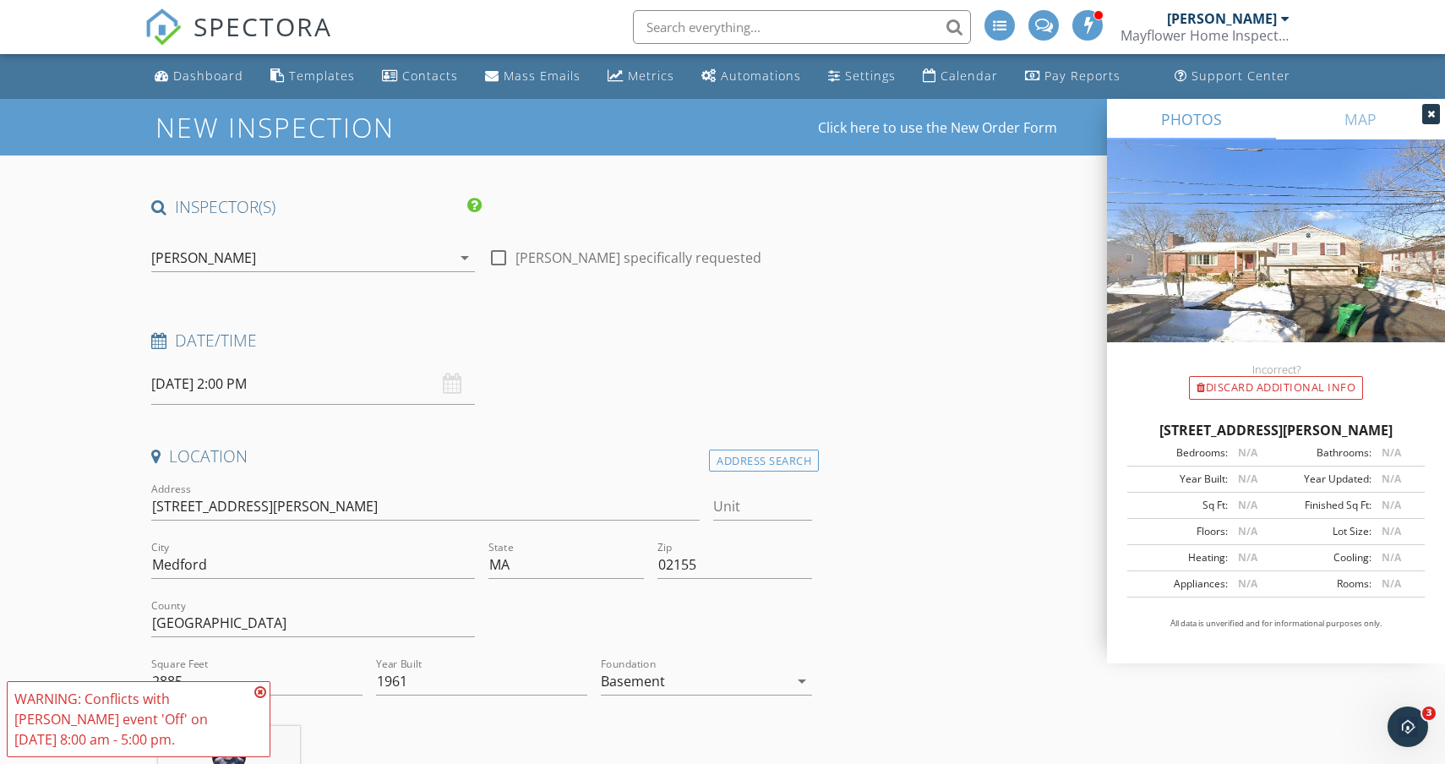
click at [266, 390] on input "09/30/2025 2:00 PM" at bounding box center [313, 383] width 324 height 41
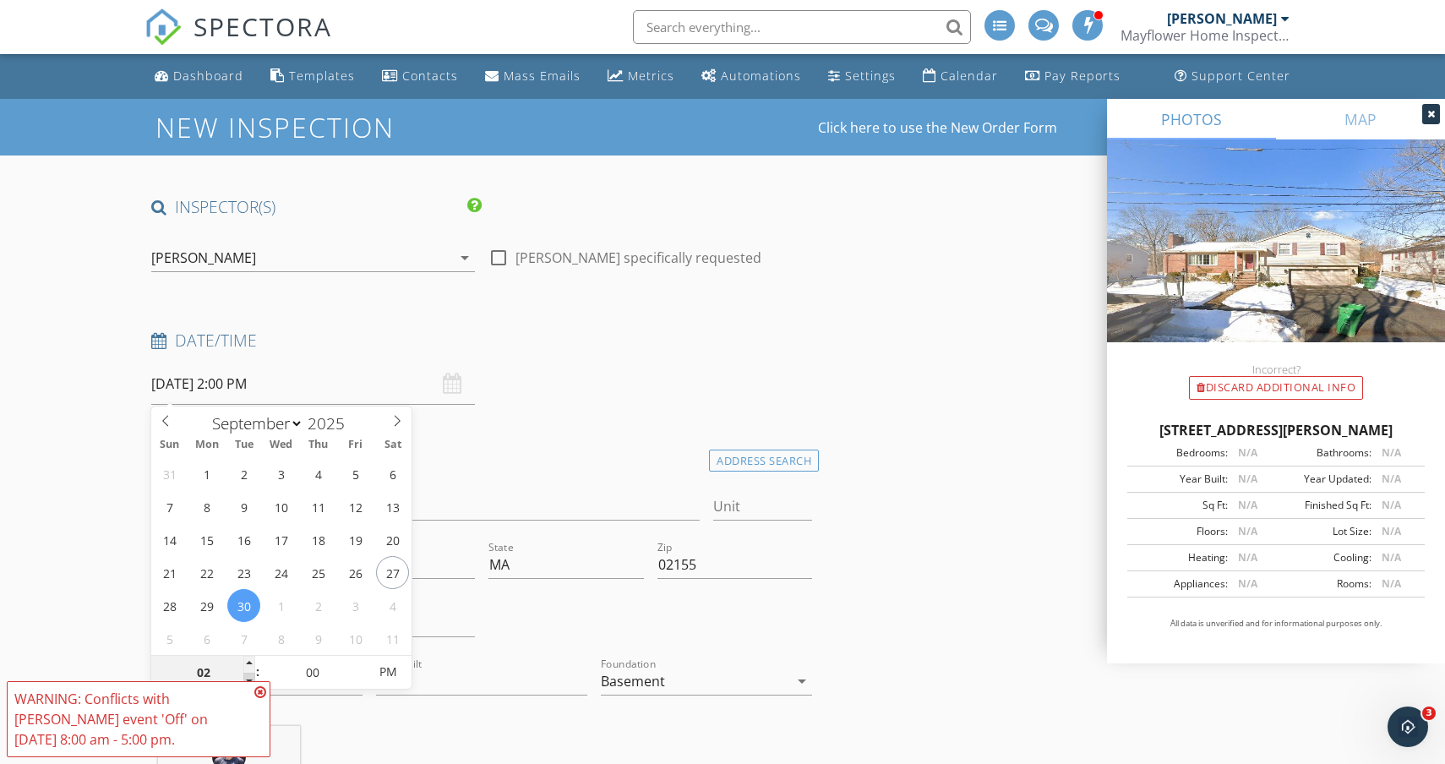
type input "01"
type input "09/30/2025 1:00 PM"
click at [247, 676] on span at bounding box center [249, 681] width 12 height 17
type input "12"
type input "09/30/2025 12:00 PM"
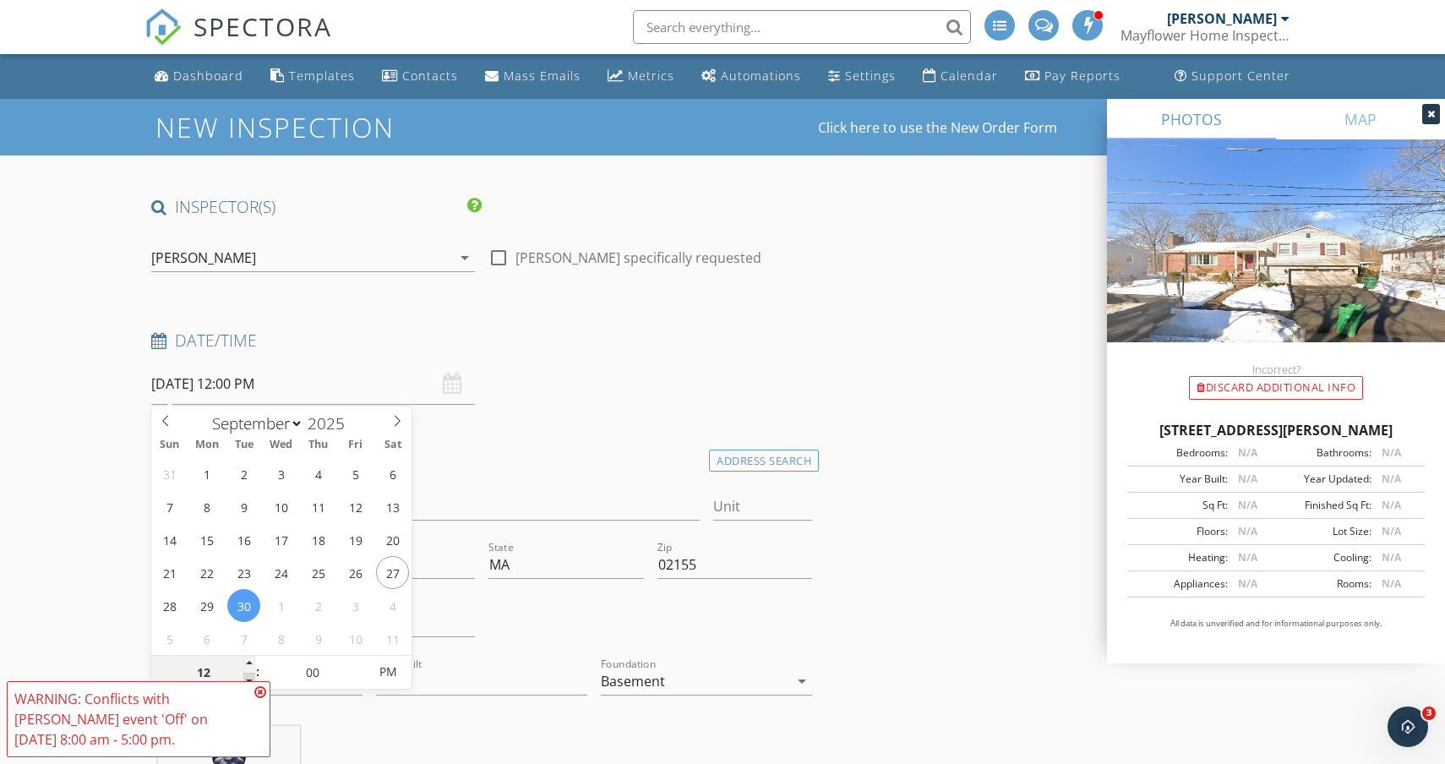
click at [247, 676] on span at bounding box center [249, 681] width 12 height 17
type input "11"
type input "09/30/2025 11:00 AM"
click at [247, 676] on span at bounding box center [249, 681] width 12 height 17
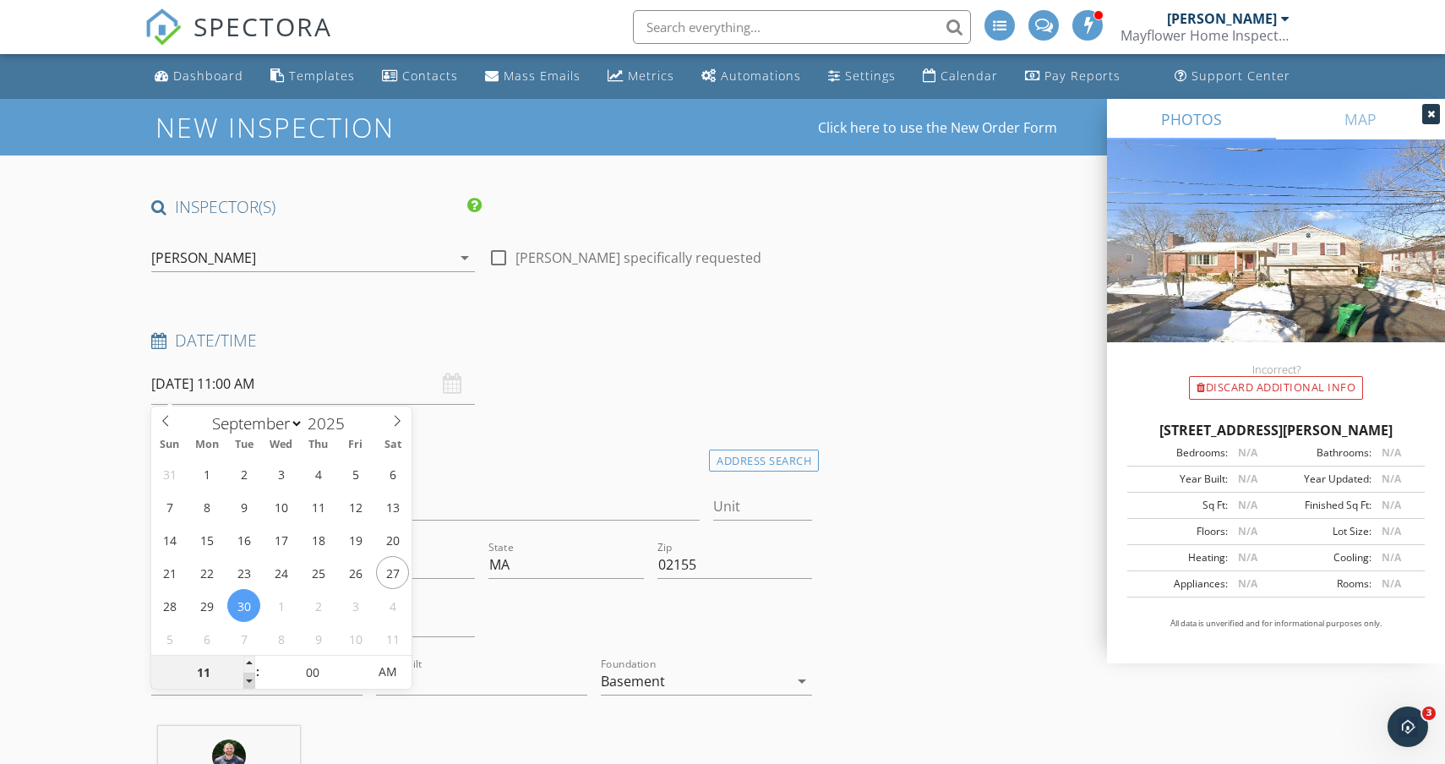
type input "10"
type input "09/30/2025 10:00 AM"
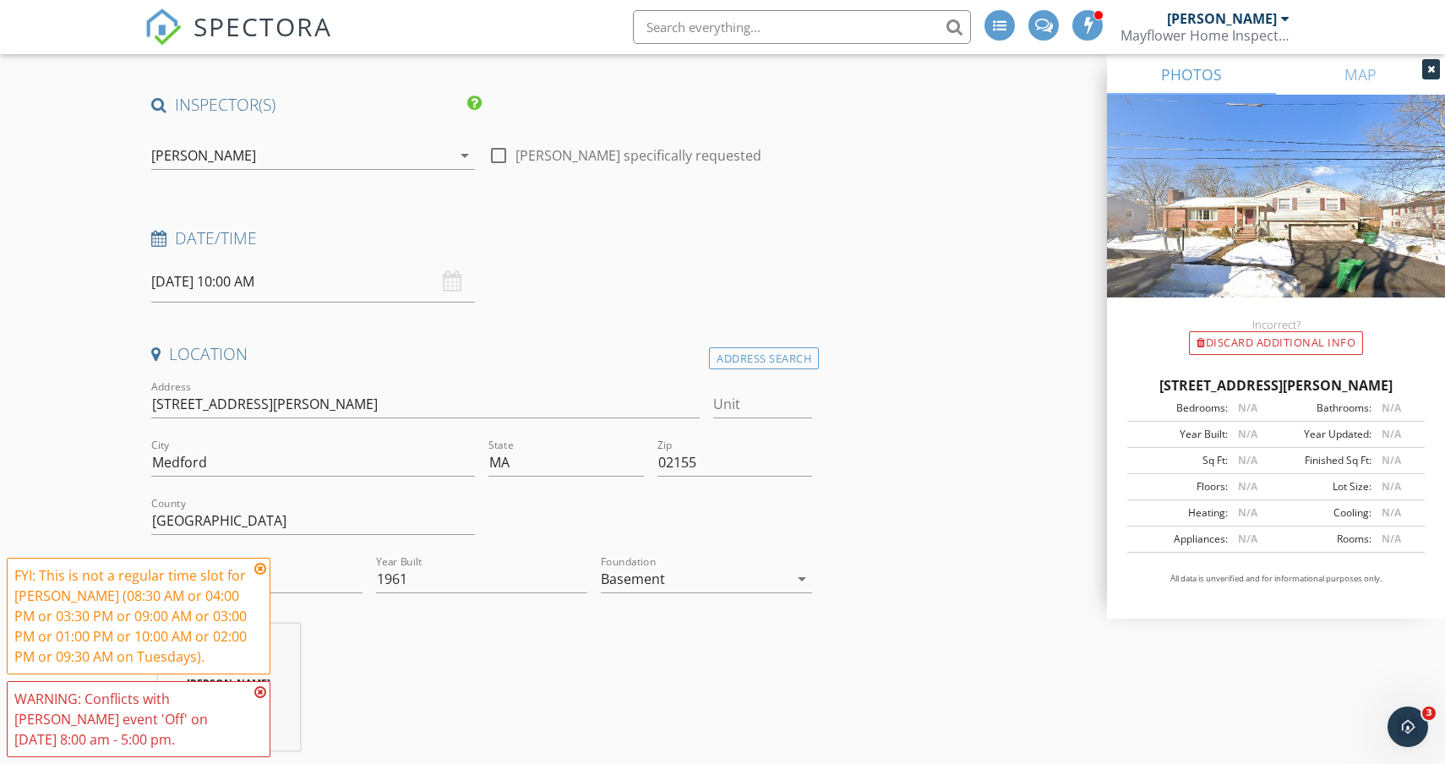
scroll to position [119, 0]
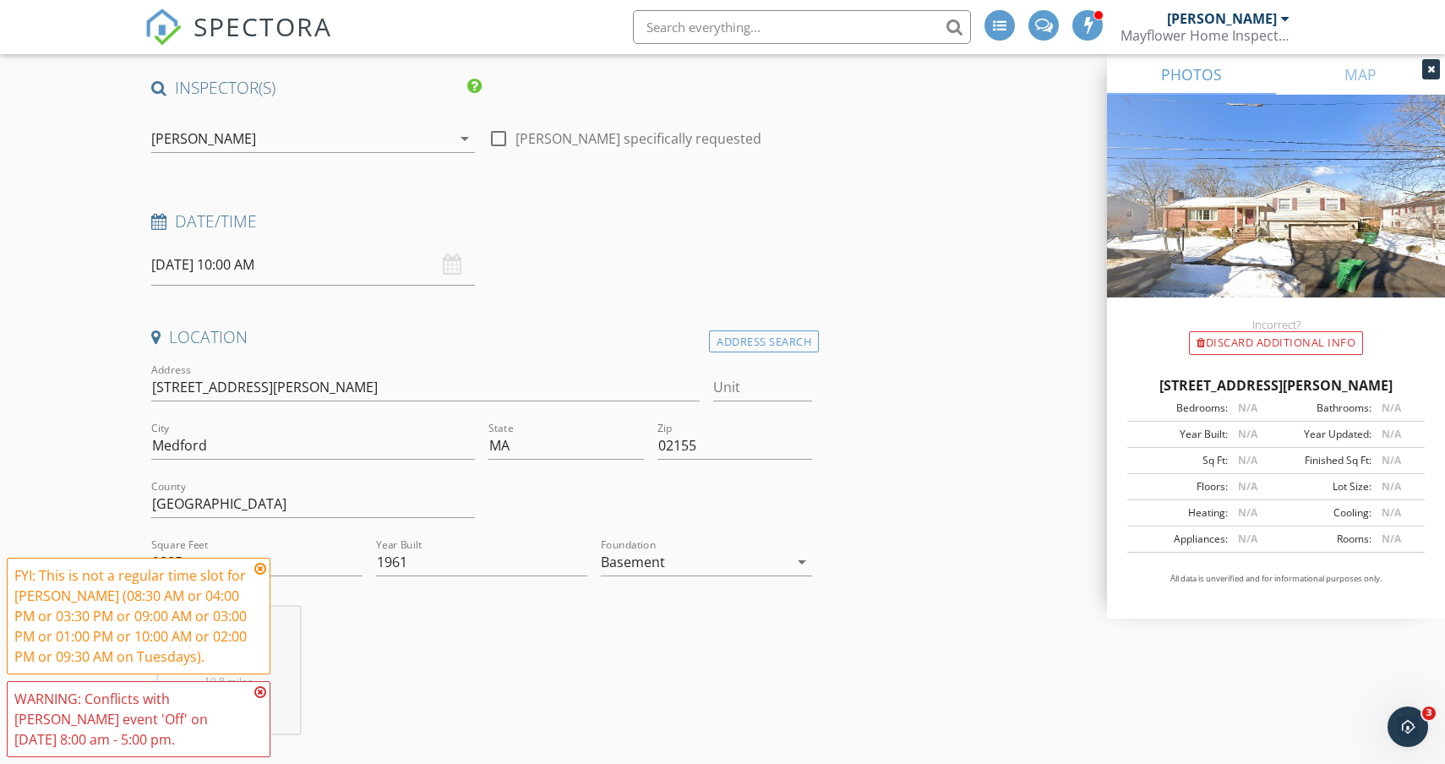
click at [422, 134] on div "[PERSON_NAME]" at bounding box center [301, 138] width 300 height 27
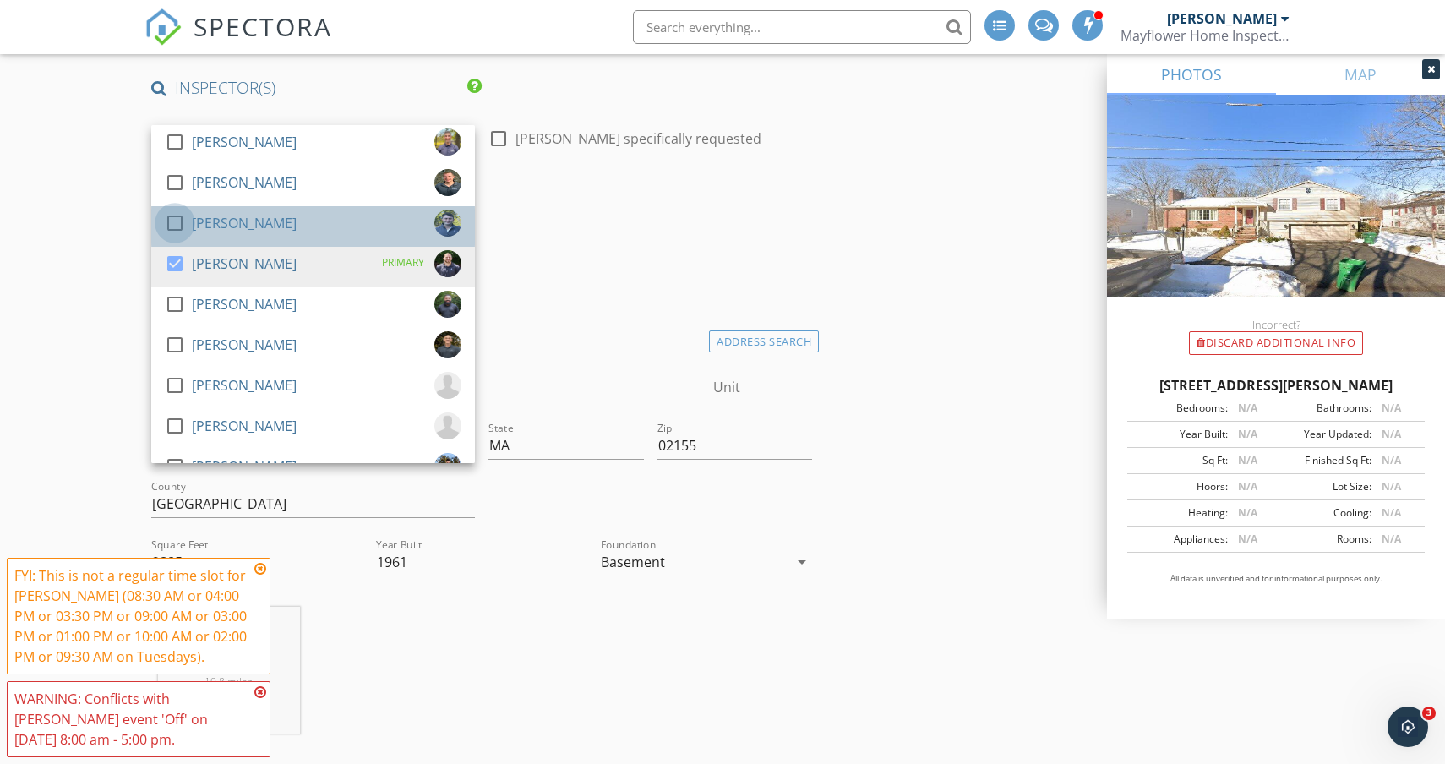
click at [176, 221] on div at bounding box center [175, 223] width 29 height 29
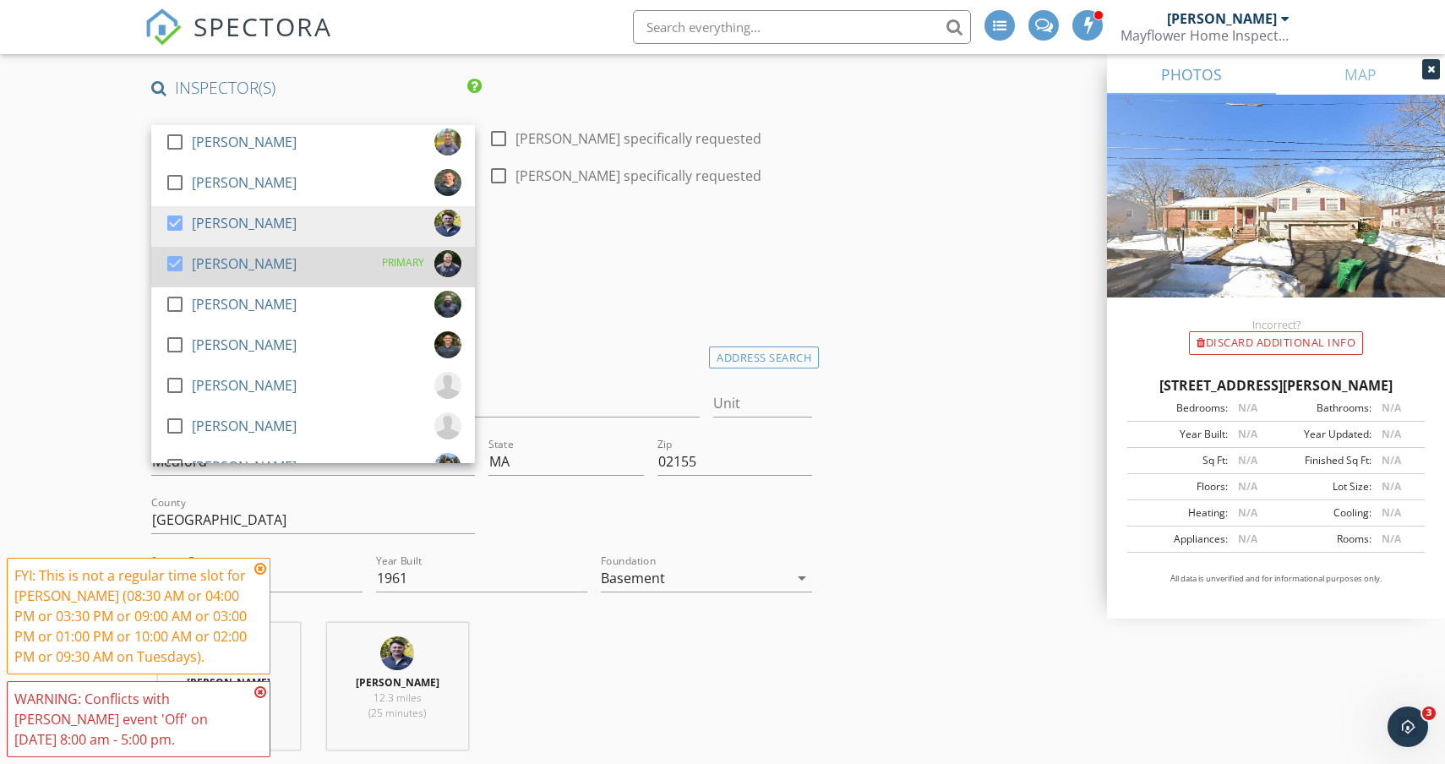
click at [177, 263] on div at bounding box center [175, 263] width 29 height 29
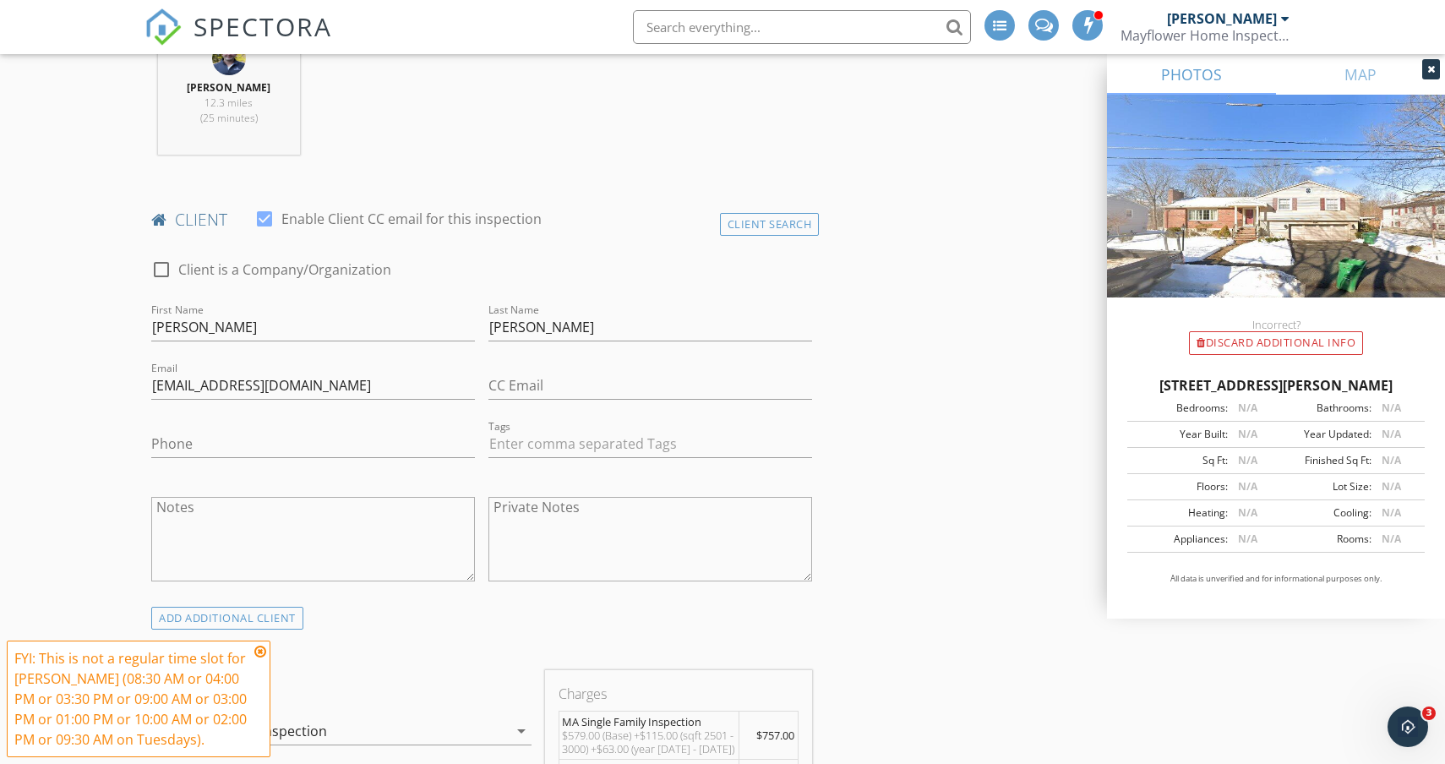
scroll to position [716, 0]
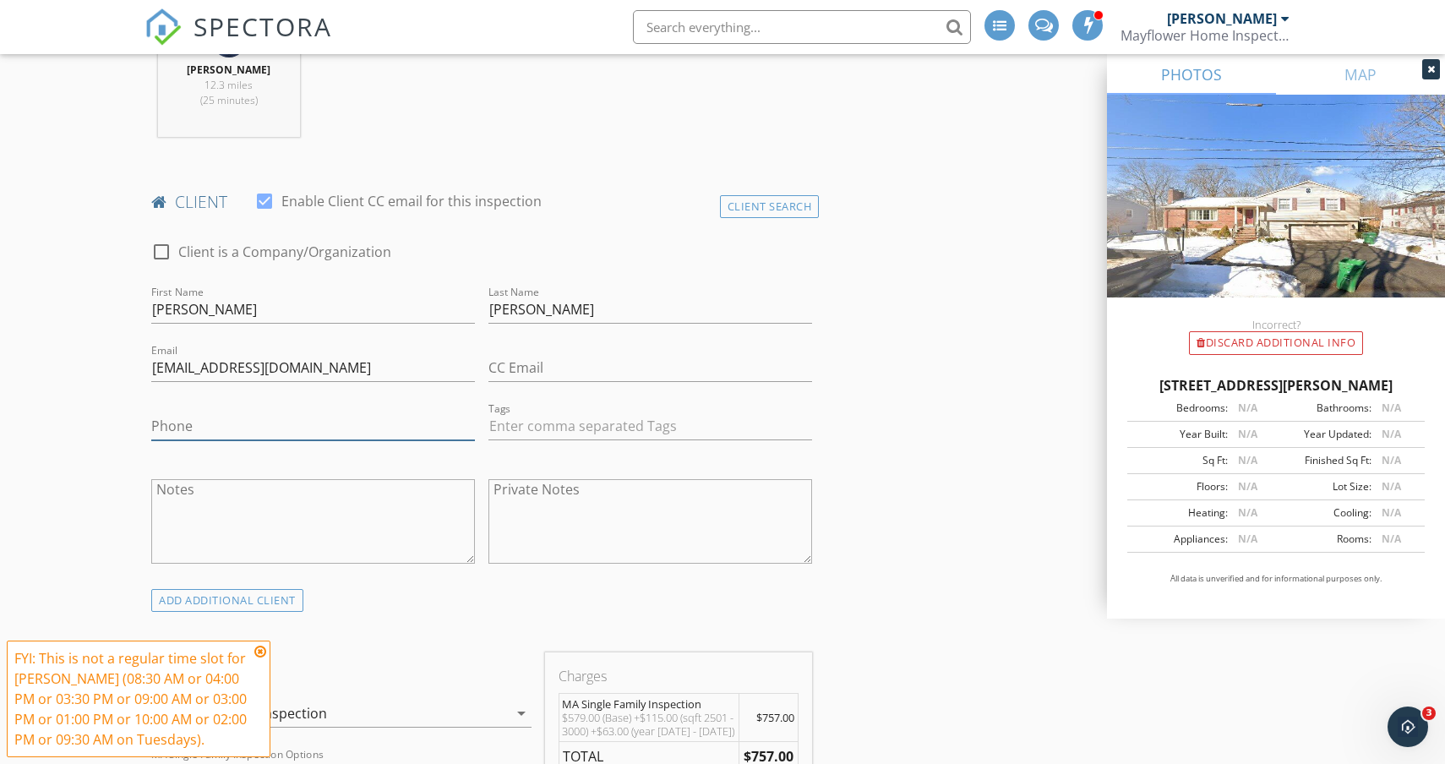
click at [223, 429] on input "Phone" at bounding box center [313, 426] width 324 height 28
type input "617-306-7096"
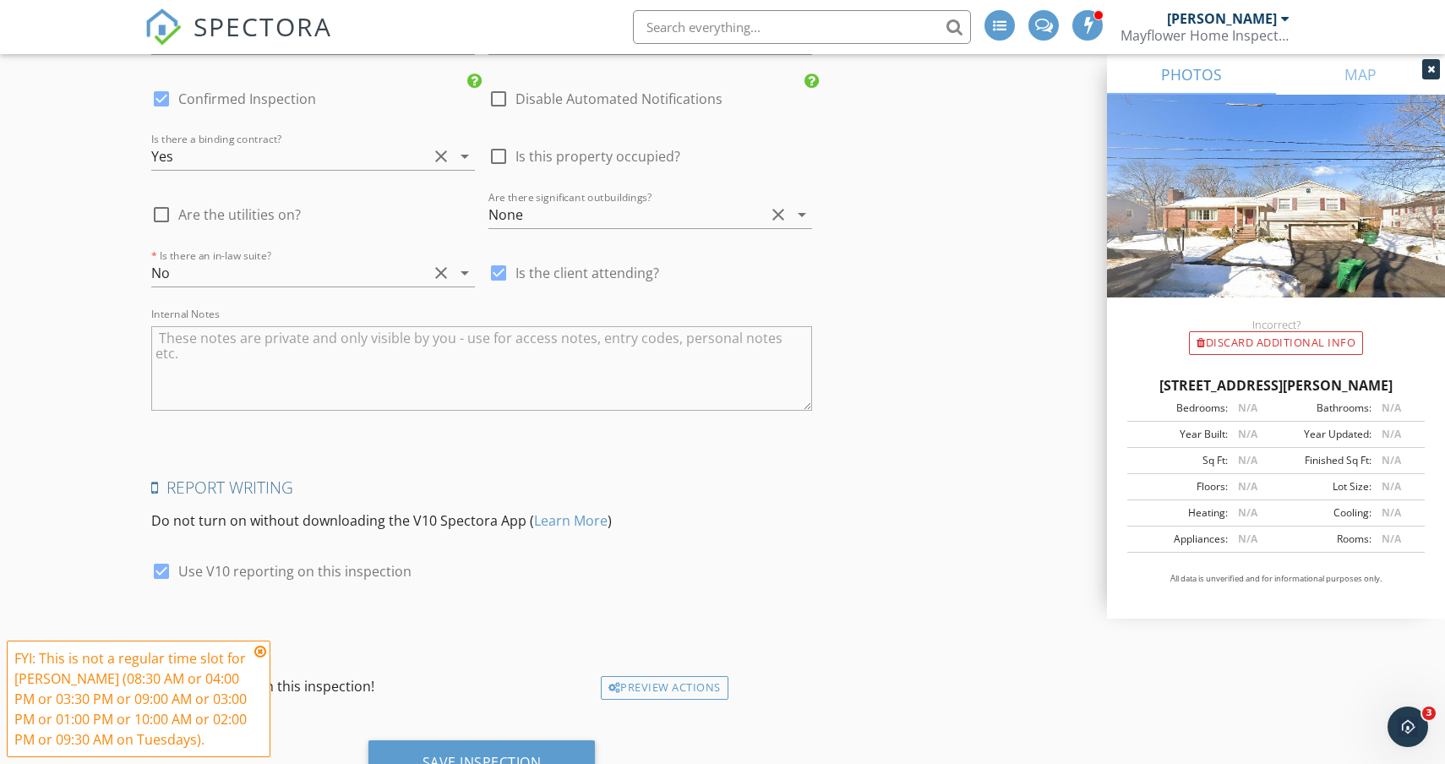
scroll to position [2618, 0]
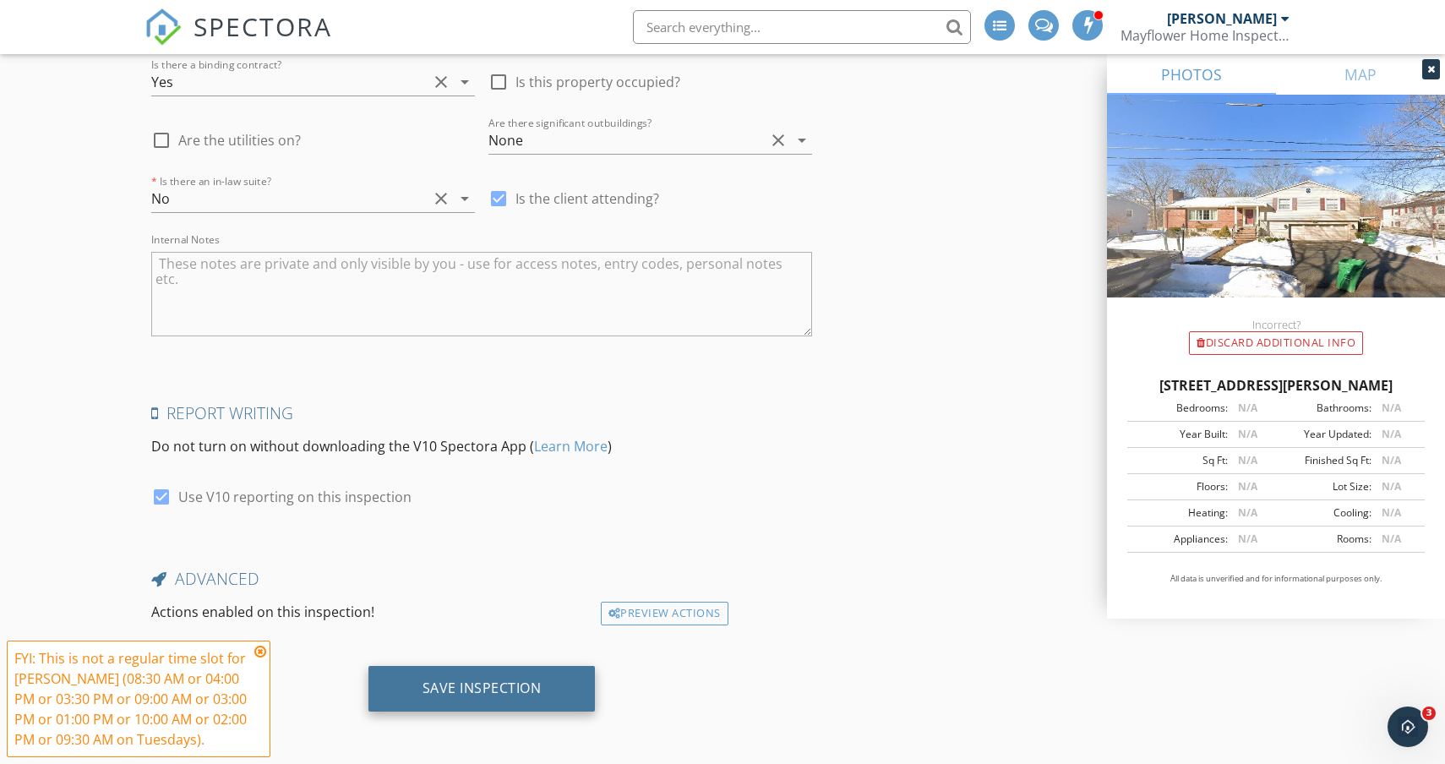
click at [481, 686] on div "Save Inspection" at bounding box center [482, 688] width 119 height 17
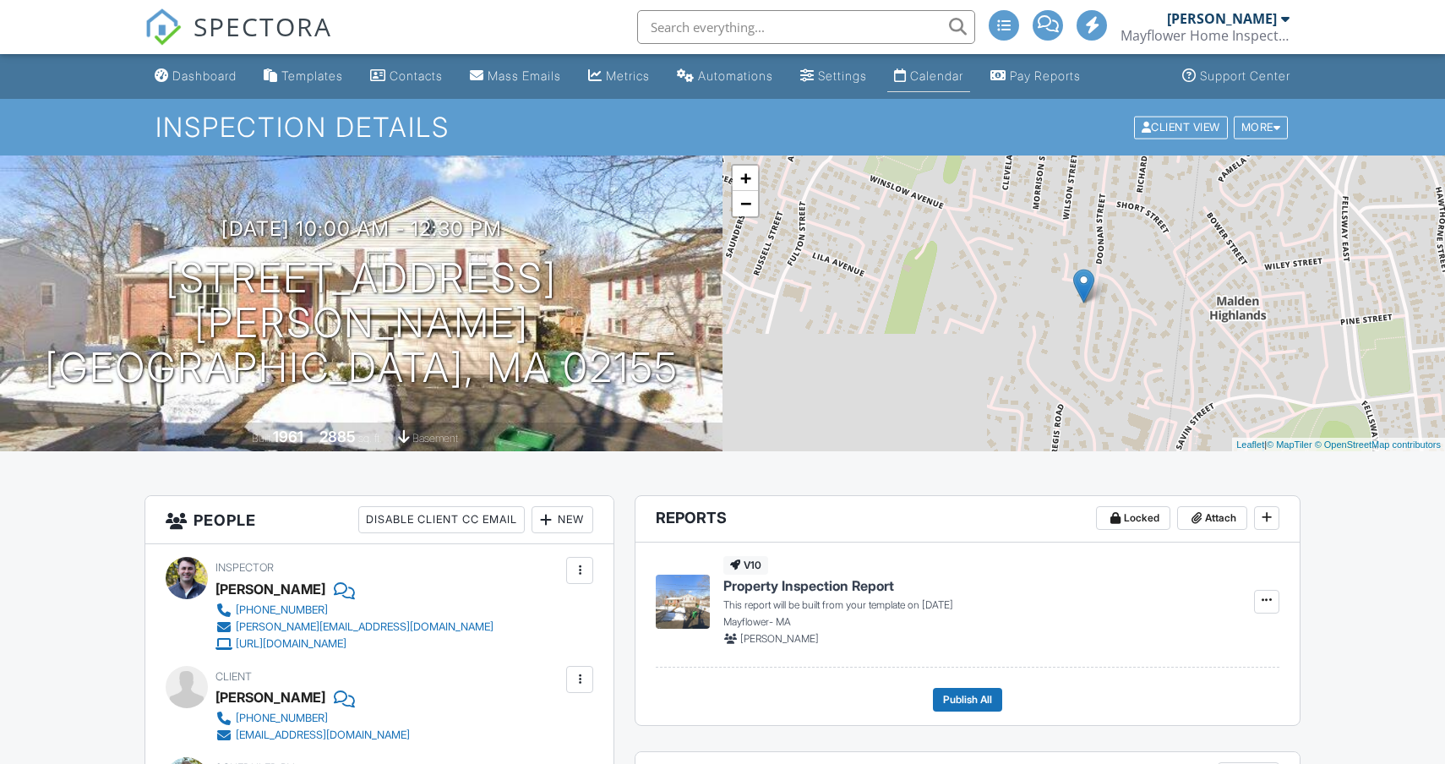
click at [952, 68] on div "Calendar" at bounding box center [936, 75] width 53 height 14
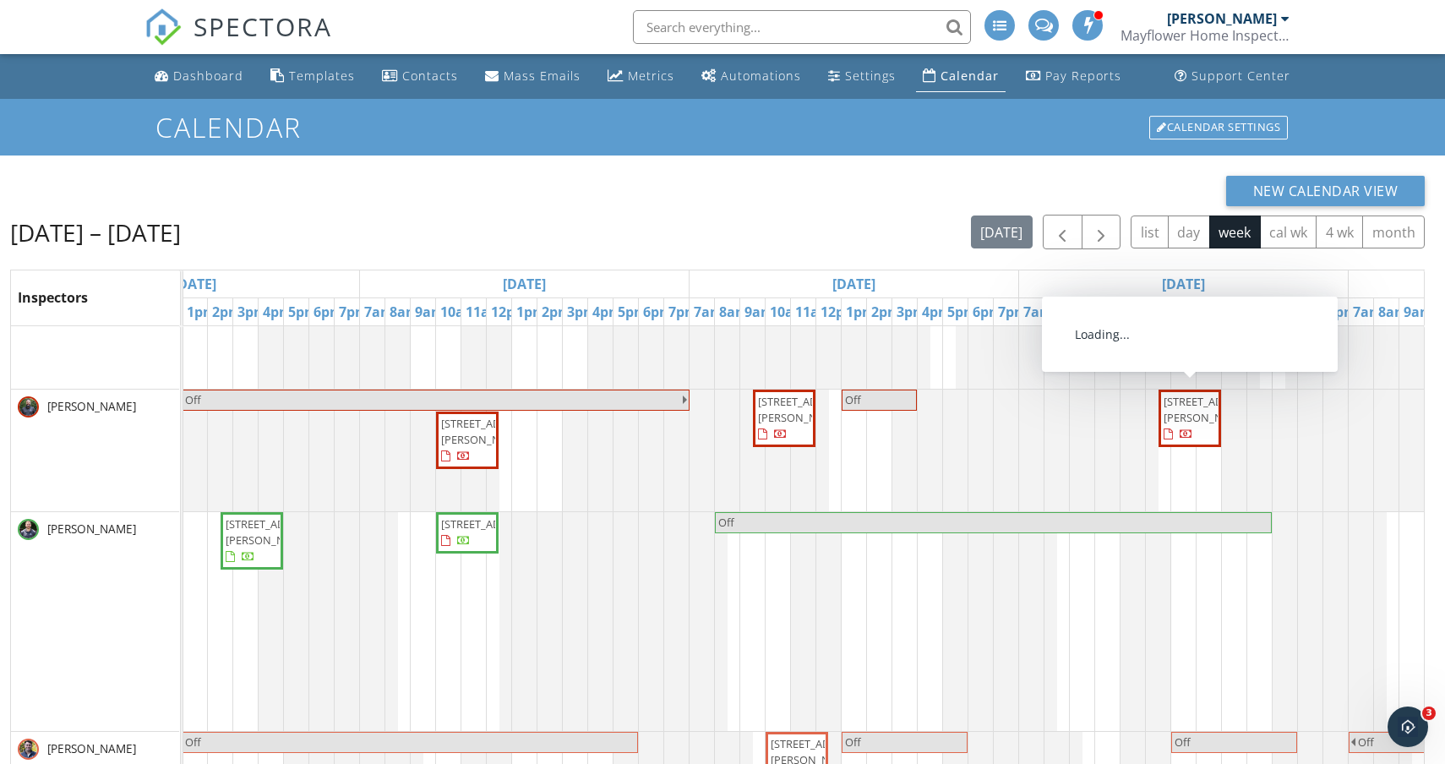
scroll to position [191, 483]
